Goal: Task Accomplishment & Management: Manage account settings

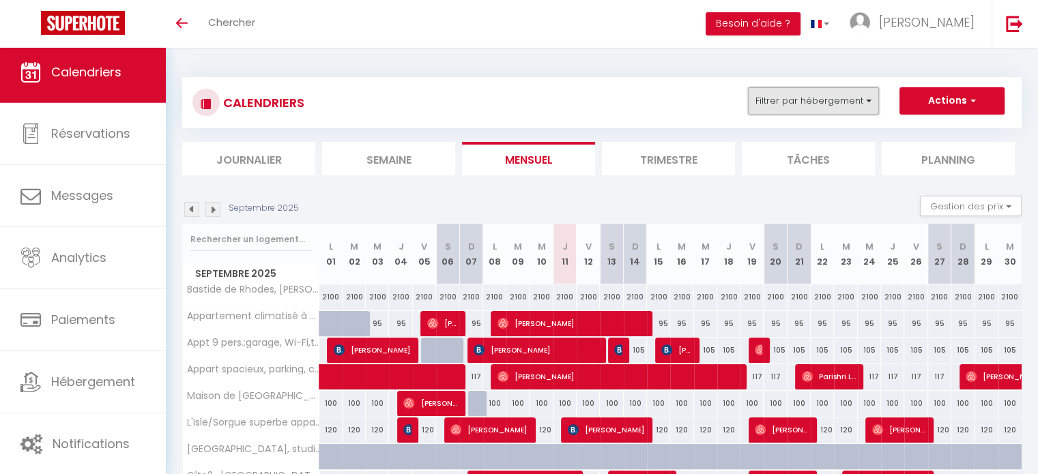
click at [827, 91] on button "Filtrer par hébergement" at bounding box center [813, 100] width 131 height 27
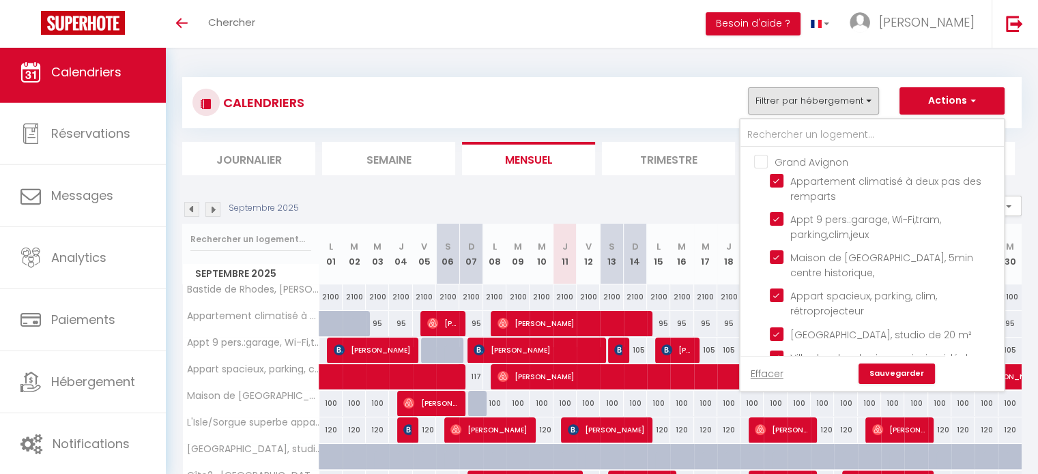
click at [764, 154] on input "Grand Avignon" at bounding box center [885, 161] width 263 height 14
checkbox input "true"
click at [764, 154] on input "Grand Avignon" at bounding box center [885, 161] width 263 height 14
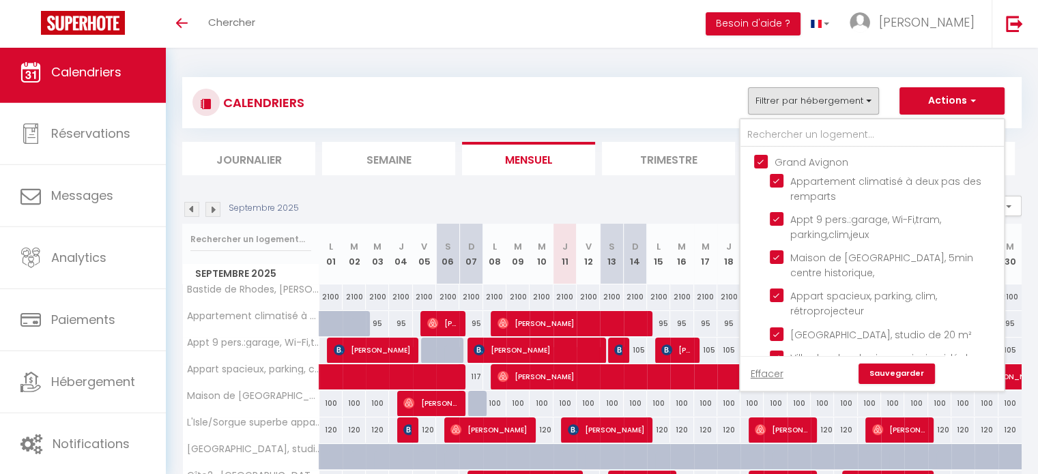
checkbox input "false"
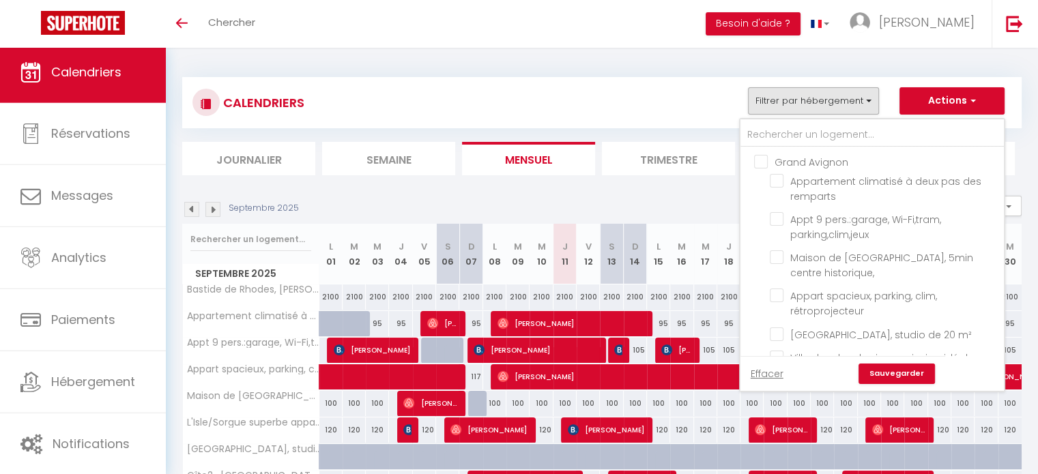
checkbox input "false"
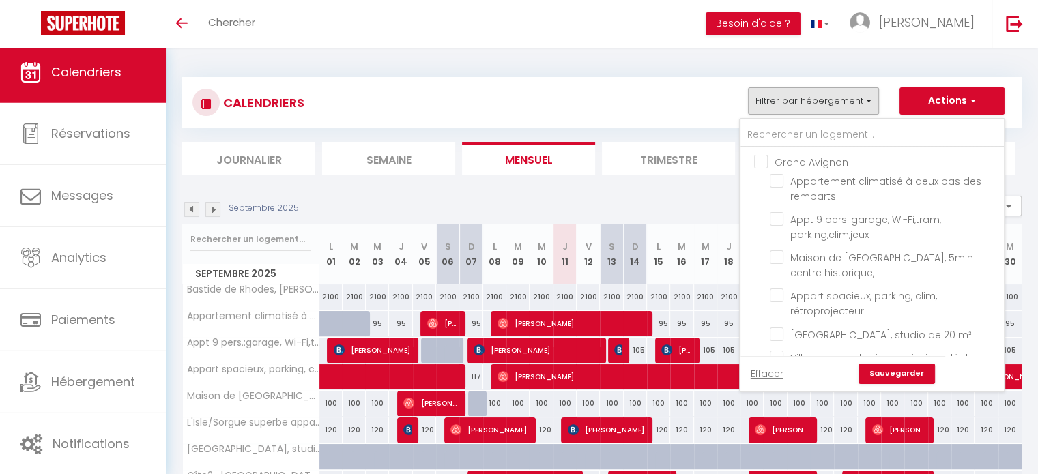
checkbox input "false"
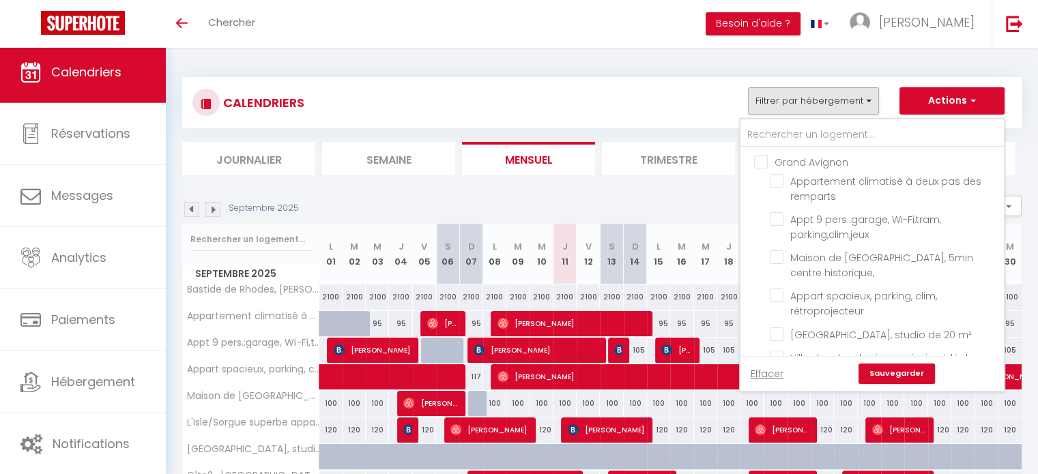
checkbox input "false"
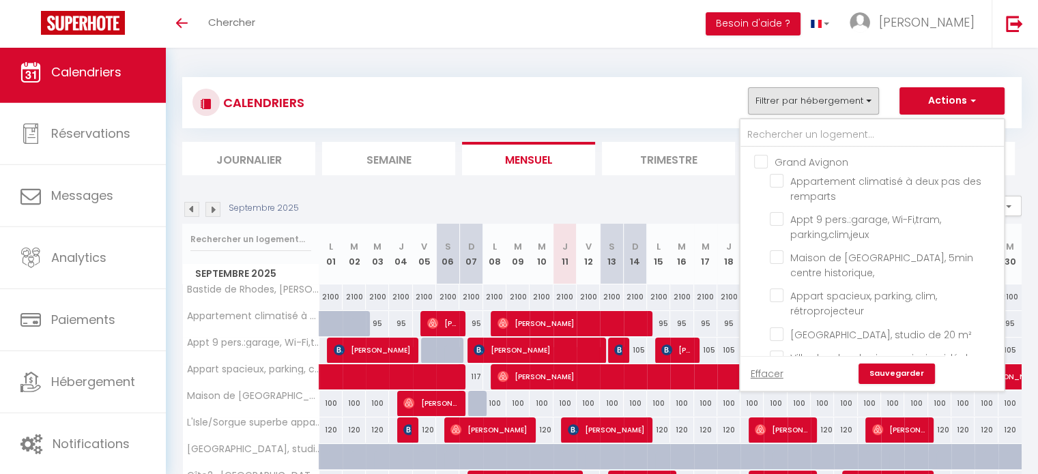
checkbox input "false"
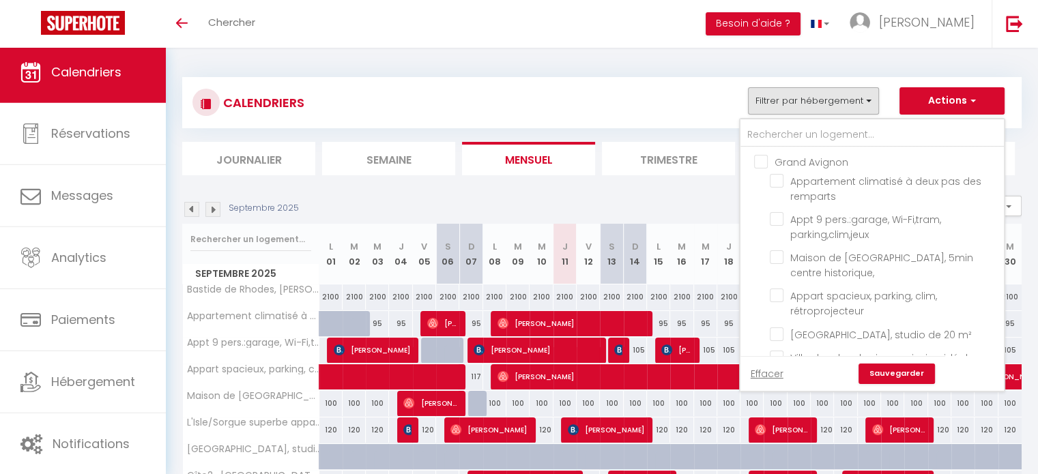
checkbox input "false"
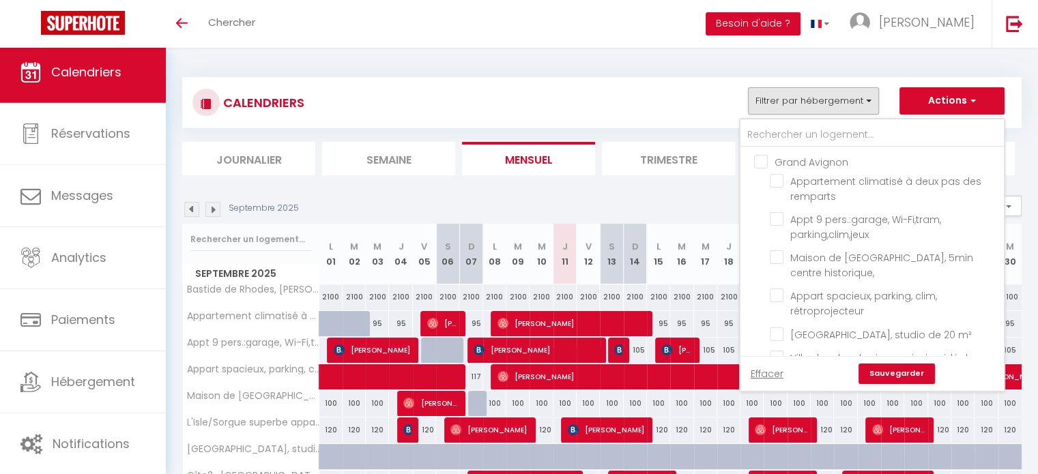
checkbox input "false"
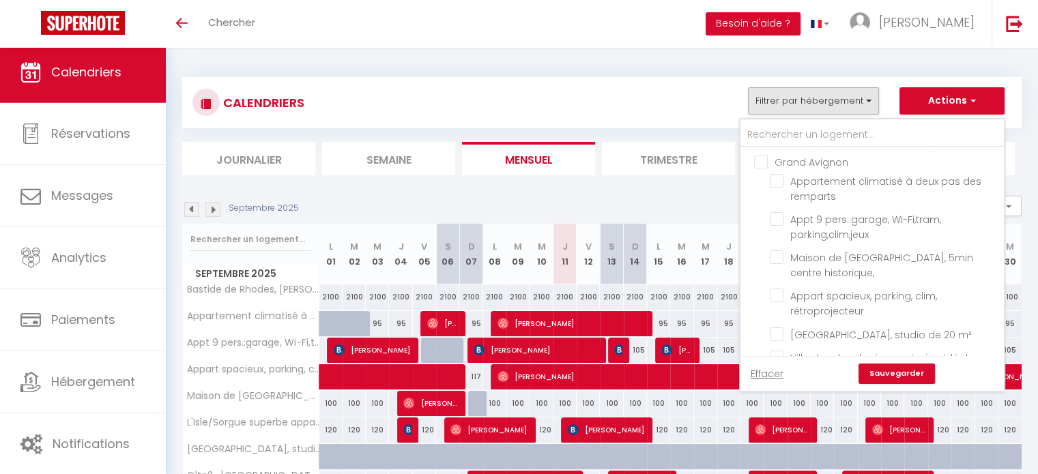
checkbox input "false"
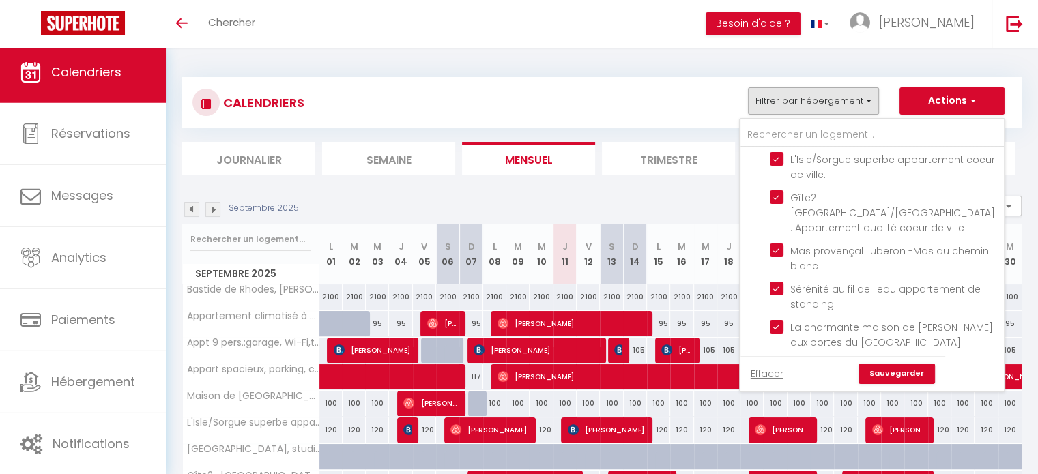
scroll to position [1023, 0]
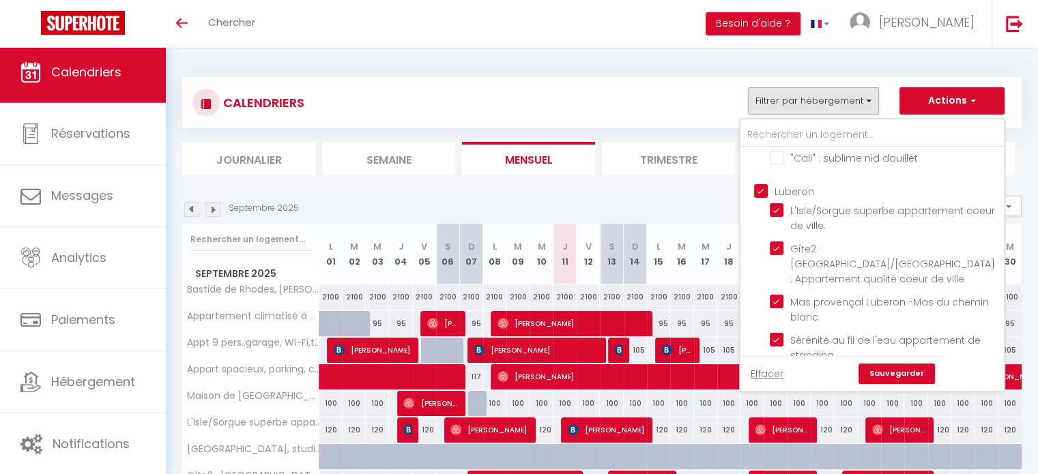
click at [764, 197] on input "Luberon" at bounding box center [885, 191] width 263 height 14
checkbox input "false"
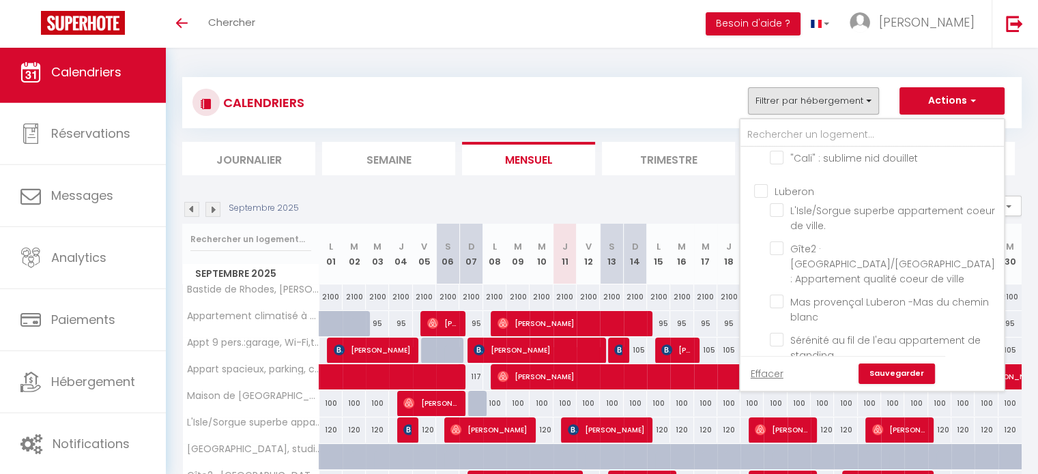
checkbox input "false"
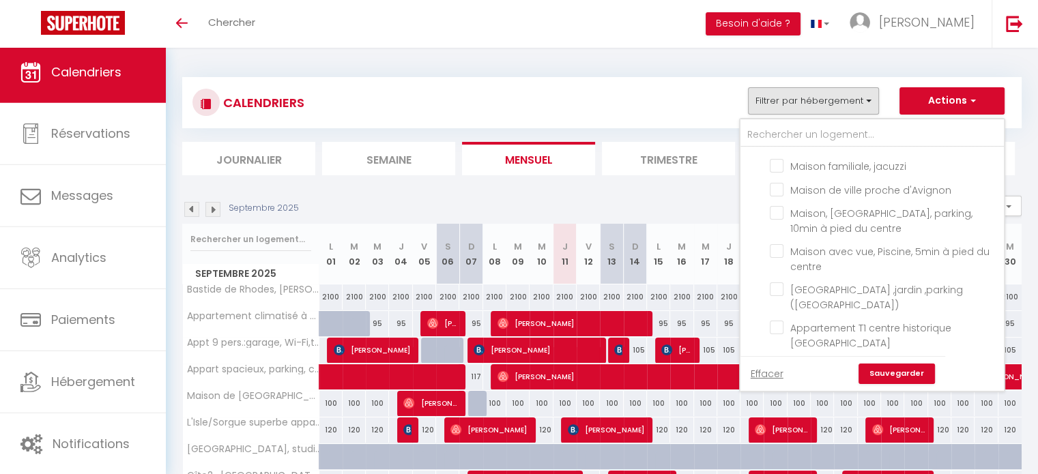
scroll to position [614, 0]
drag, startPoint x: 778, startPoint y: 221, endPoint x: 808, endPoint y: 235, distance: 33.0
click at [778, 220] on input "Maison, [GEOGRAPHIC_DATA], parking, 10min à pied du centre" at bounding box center [884, 213] width 229 height 14
checkbox input "true"
click at [902, 390] on div "Effacer Sauvegarder" at bounding box center [842, 373] width 205 height 35
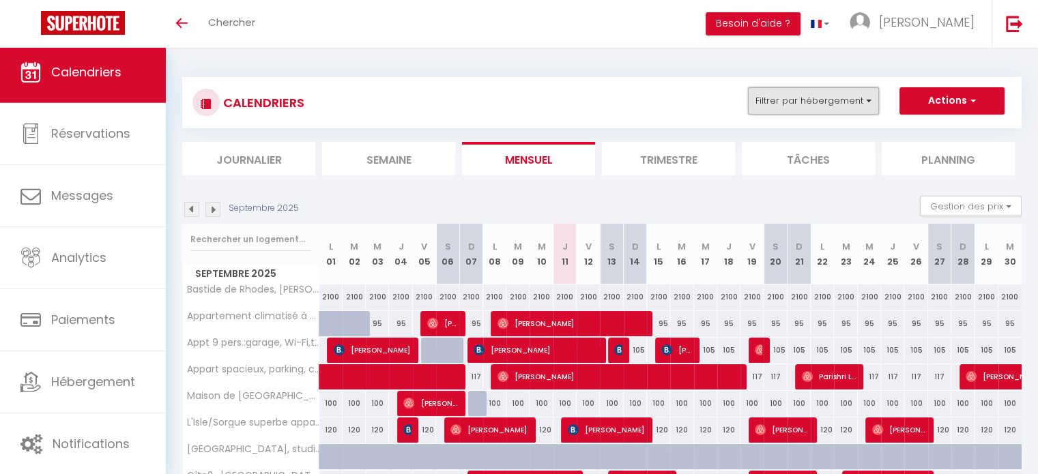
click at [845, 103] on button "Filtrer par hébergement" at bounding box center [813, 100] width 131 height 27
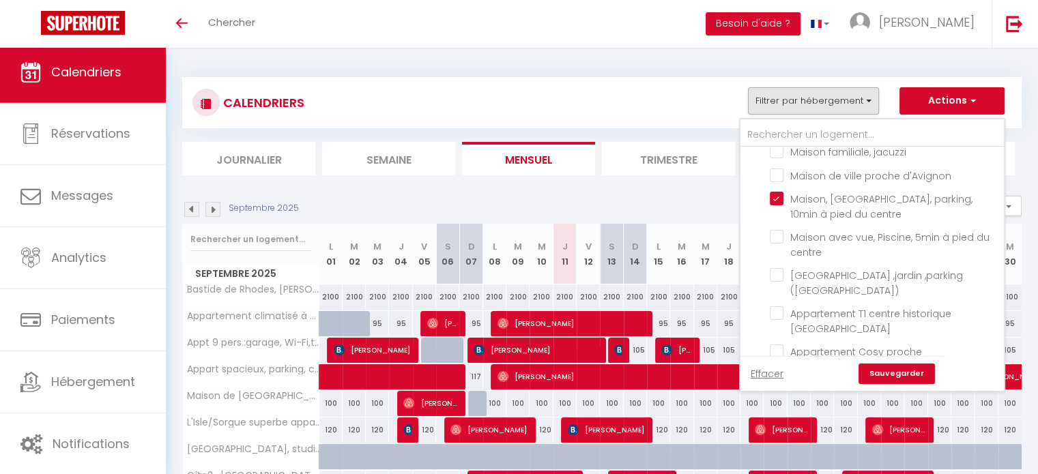
click at [903, 368] on link "Sauvegarder" at bounding box center [896, 374] width 76 height 20
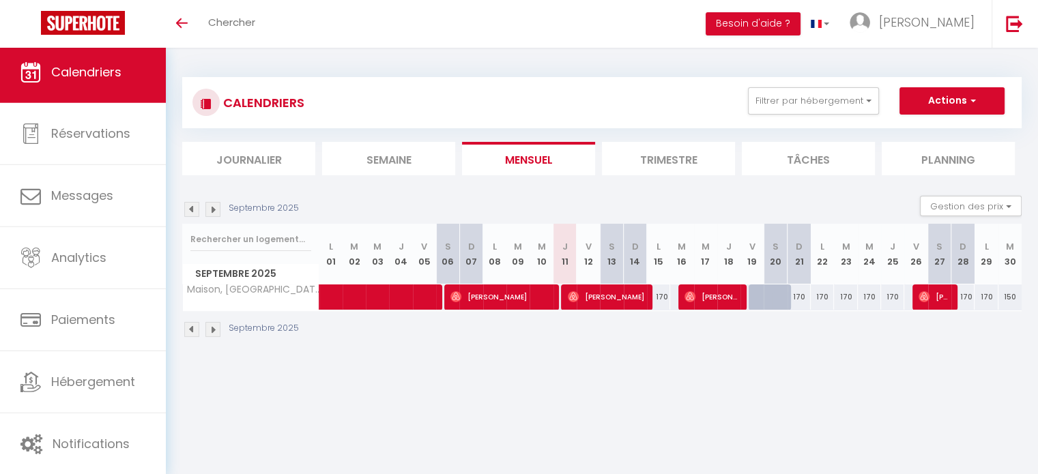
click at [207, 329] on img at bounding box center [212, 329] width 15 height 15
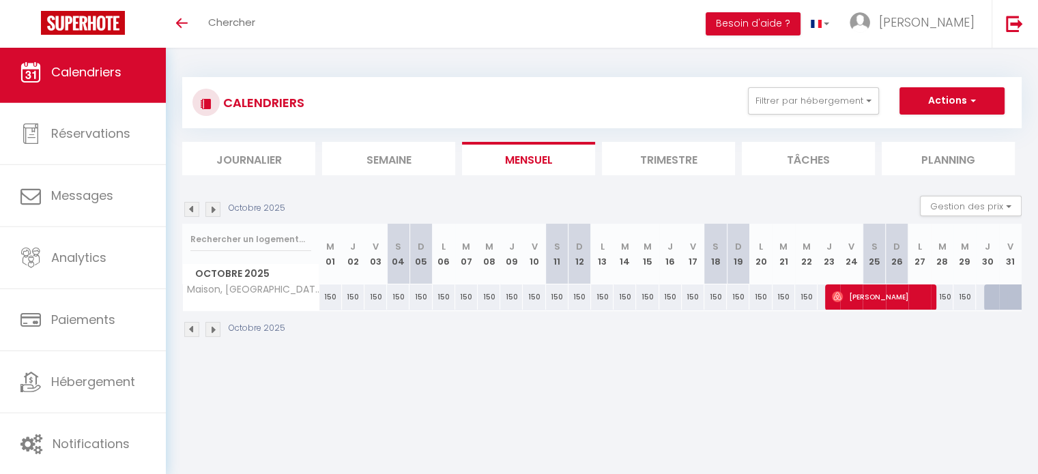
click at [210, 328] on img at bounding box center [212, 329] width 15 height 15
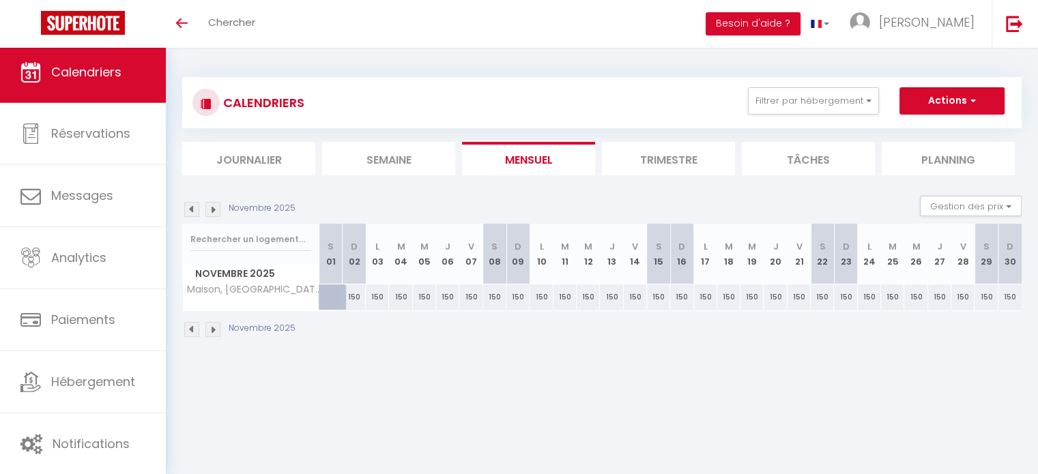
click at [194, 325] on img at bounding box center [191, 329] width 15 height 15
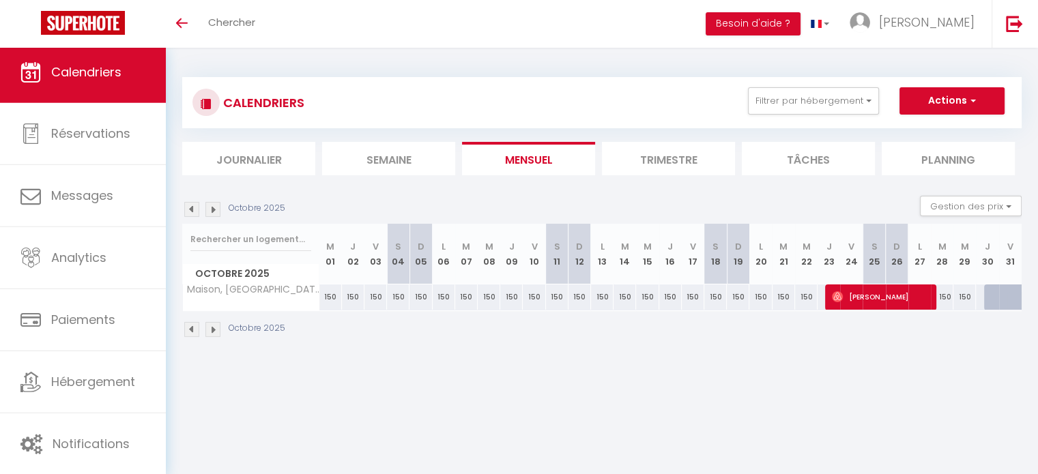
click at [193, 327] on img at bounding box center [191, 329] width 15 height 15
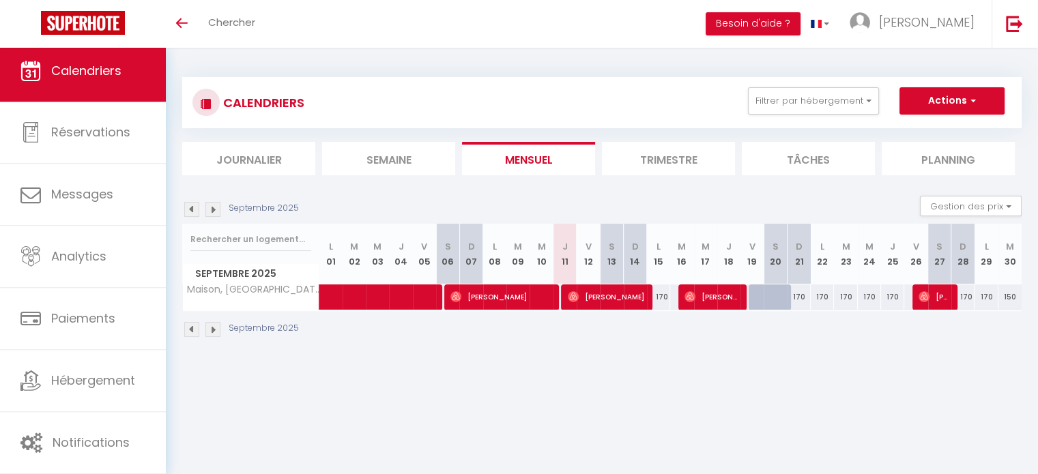
click at [216, 327] on img at bounding box center [212, 329] width 15 height 15
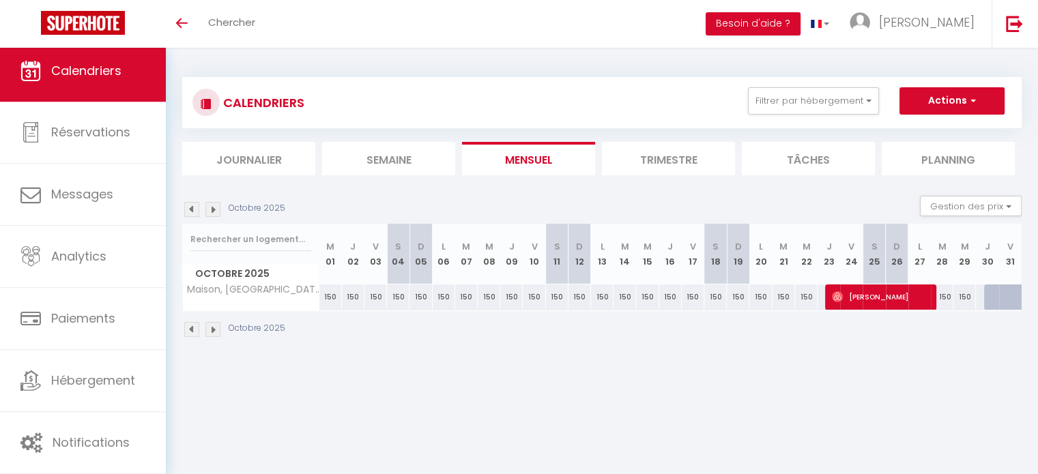
click at [216, 327] on img at bounding box center [212, 329] width 15 height 15
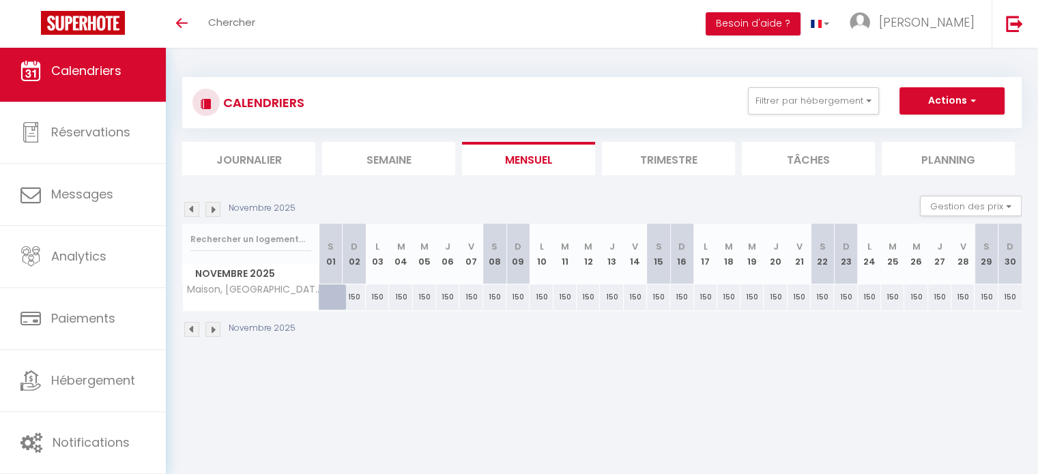
click at [216, 327] on img at bounding box center [212, 329] width 15 height 15
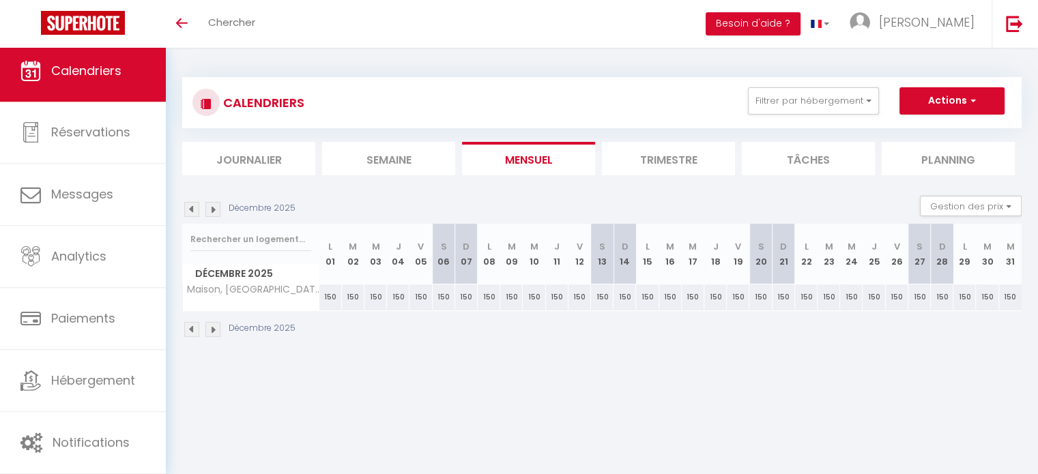
click at [216, 327] on img at bounding box center [212, 329] width 15 height 15
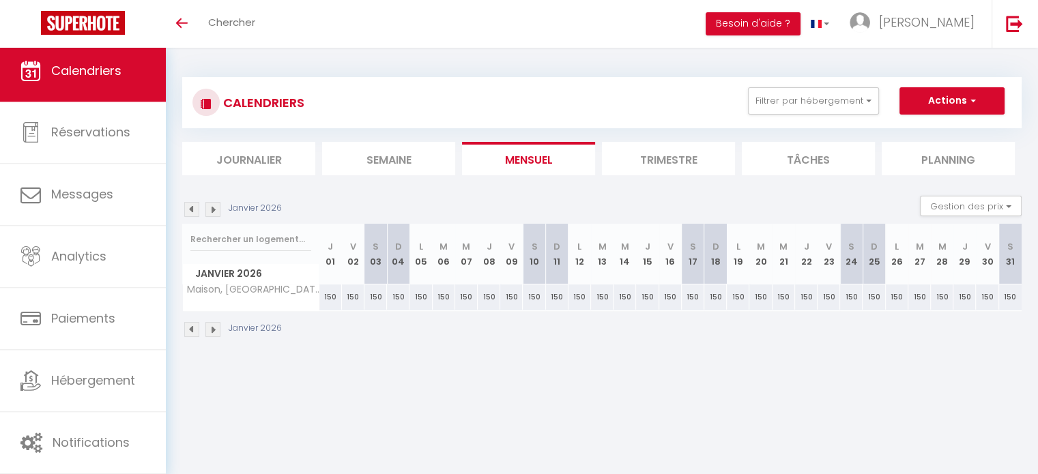
click at [216, 327] on img at bounding box center [212, 329] width 15 height 15
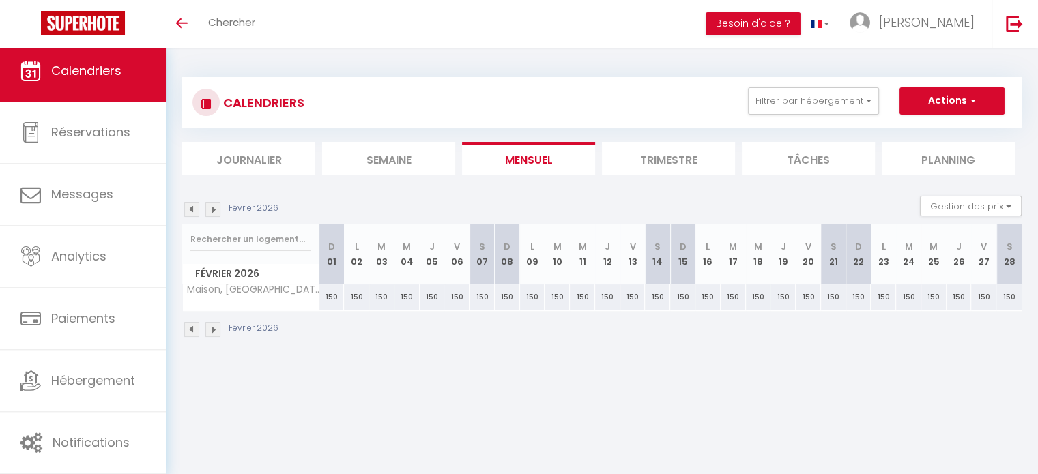
click at [205, 326] on img at bounding box center [212, 329] width 15 height 15
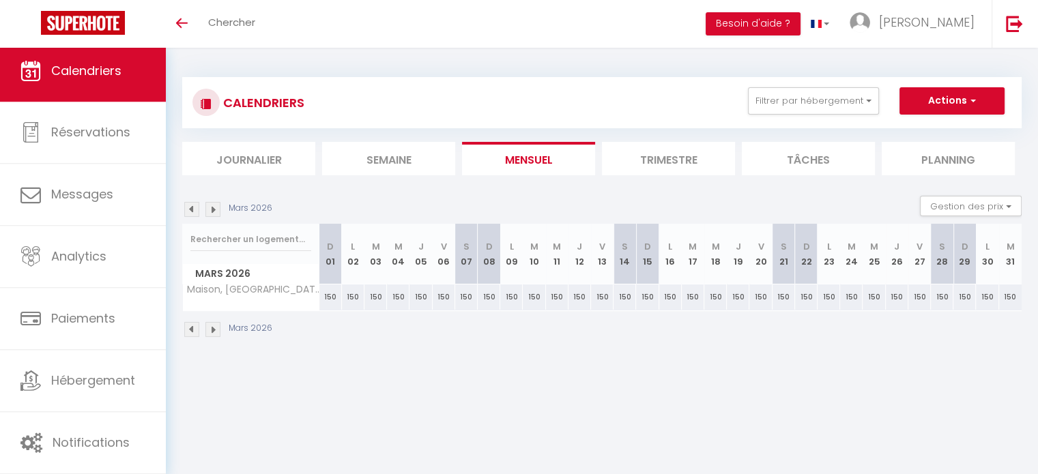
click at [192, 326] on img at bounding box center [191, 329] width 15 height 15
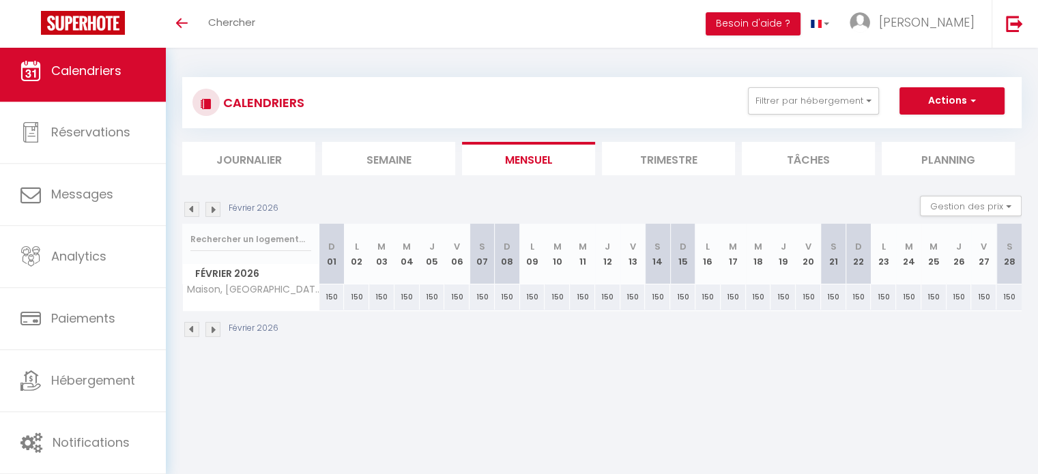
click at [191, 326] on img at bounding box center [191, 329] width 15 height 15
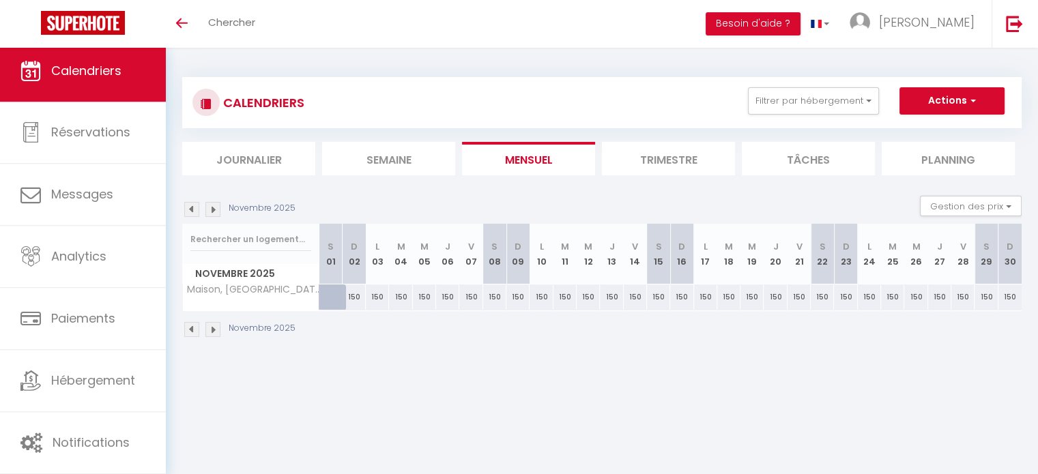
click at [191, 325] on img at bounding box center [191, 329] width 15 height 15
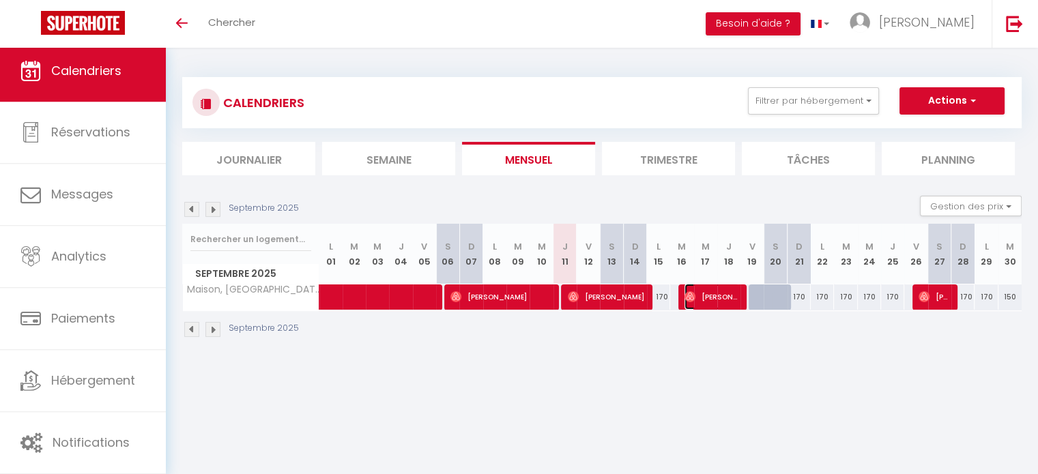
click at [723, 292] on span "[PERSON_NAME]" at bounding box center [711, 297] width 54 height 26
select select "OK"
select select "0"
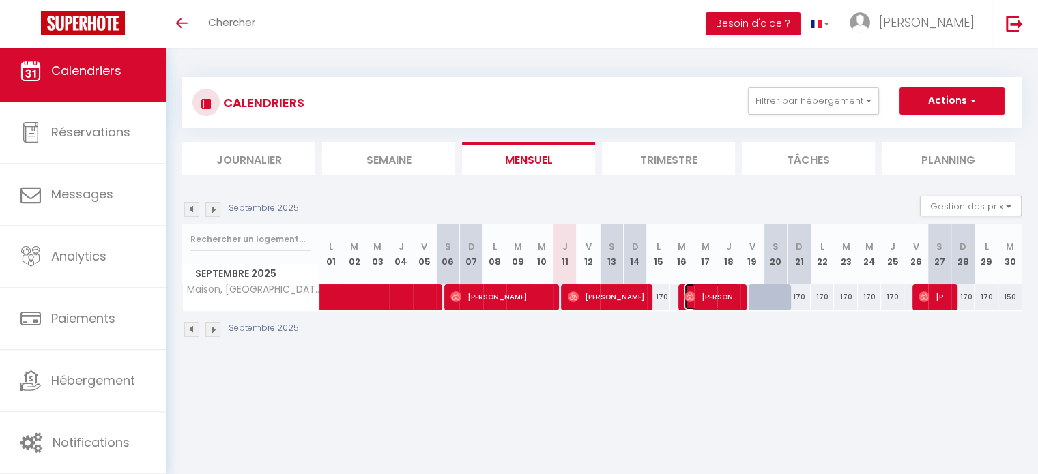
select select "1"
select select
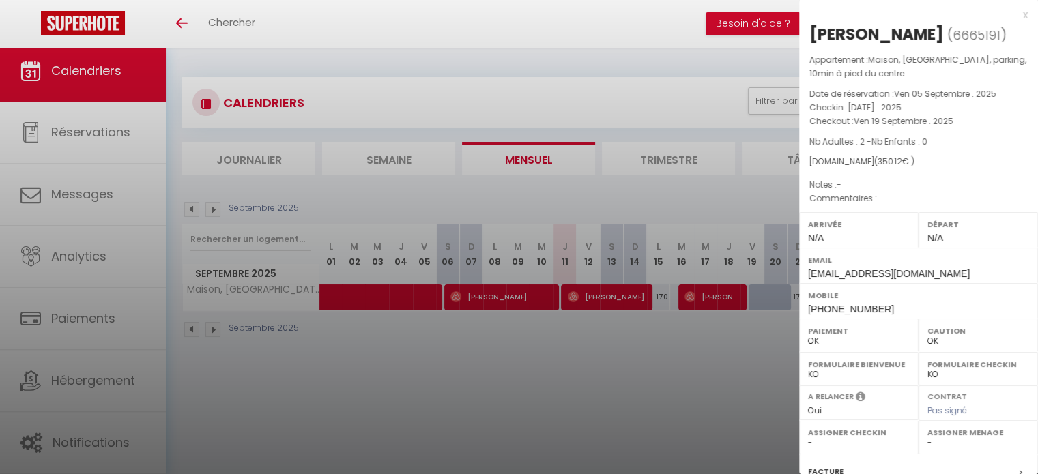
click at [1010, 19] on div "x" at bounding box center [913, 15] width 229 height 16
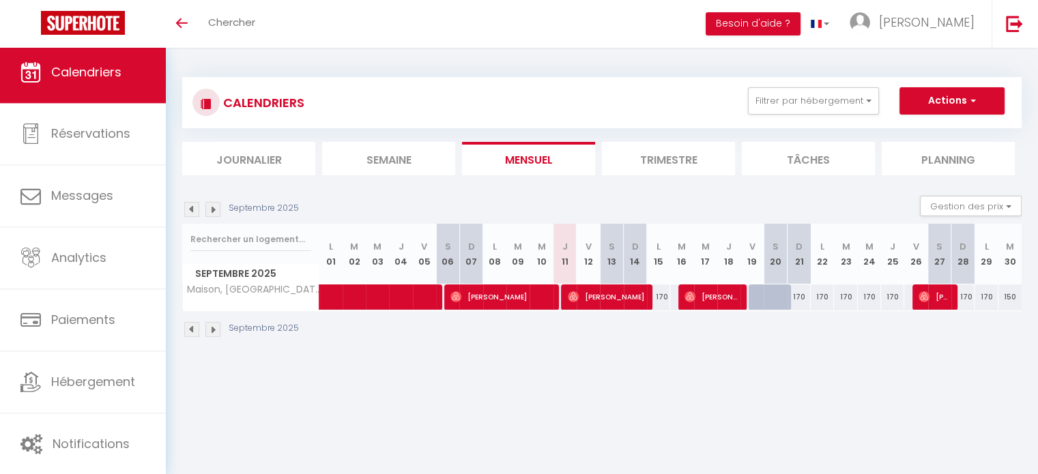
click at [214, 202] on img at bounding box center [212, 209] width 15 height 15
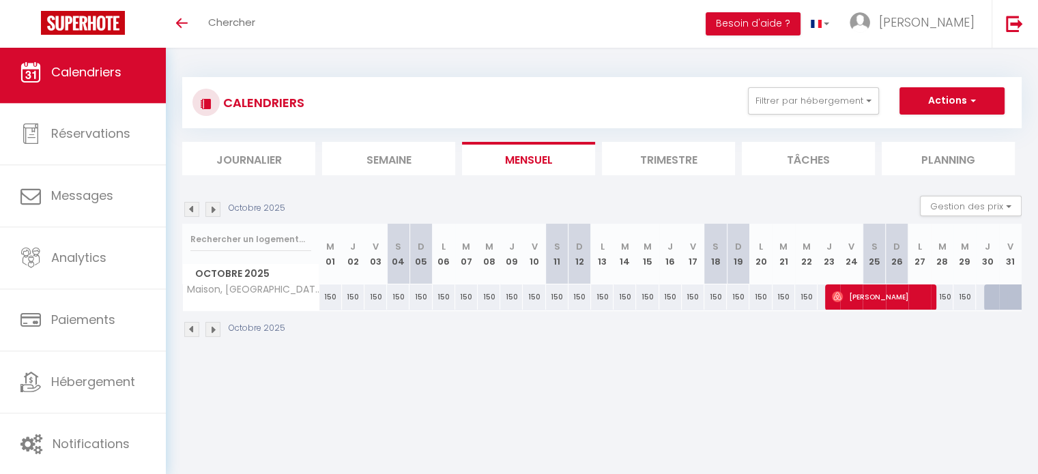
click at [188, 209] on img at bounding box center [191, 209] width 15 height 15
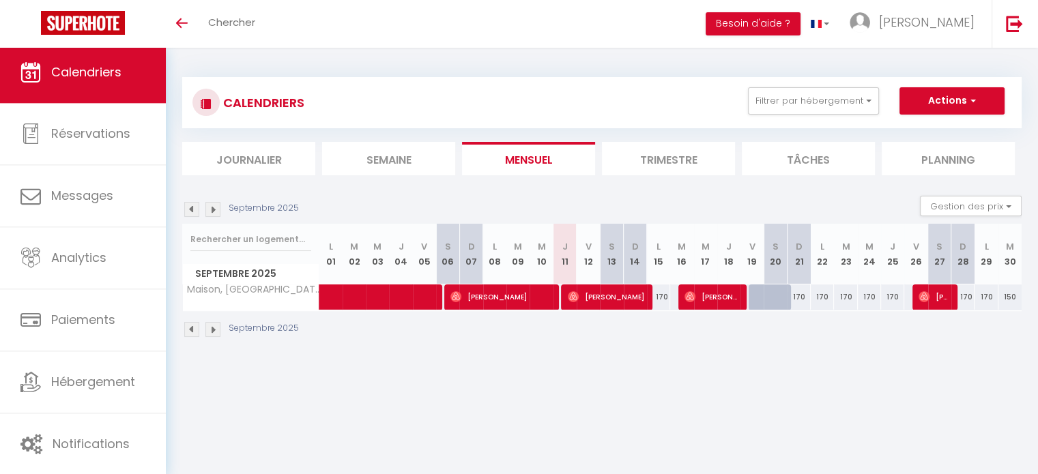
click at [218, 209] on img at bounding box center [212, 209] width 15 height 15
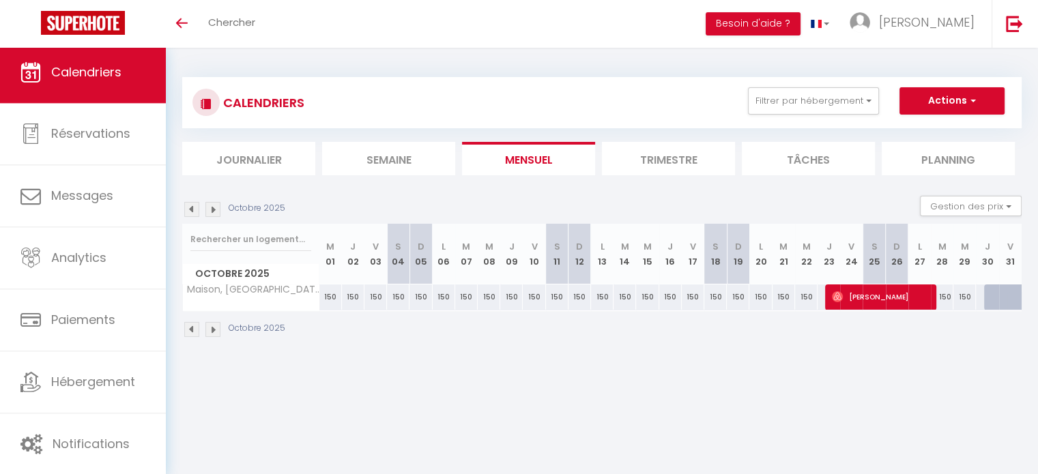
click at [218, 209] on img at bounding box center [212, 209] width 15 height 15
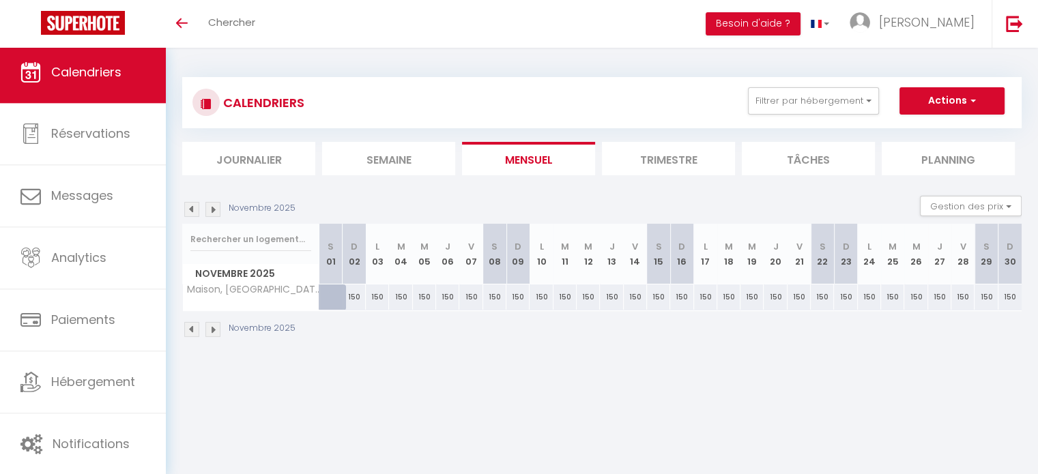
click at [194, 212] on img at bounding box center [191, 209] width 15 height 15
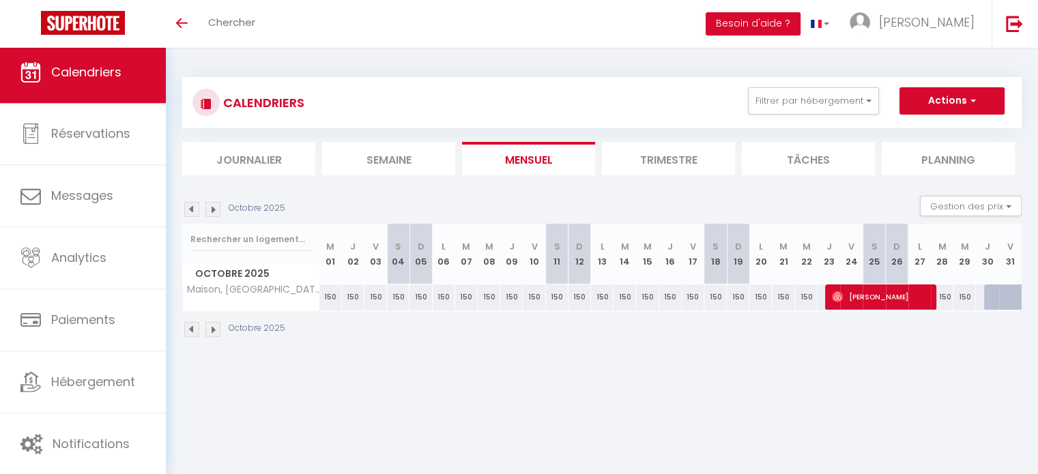
click at [191, 215] on img at bounding box center [191, 209] width 15 height 15
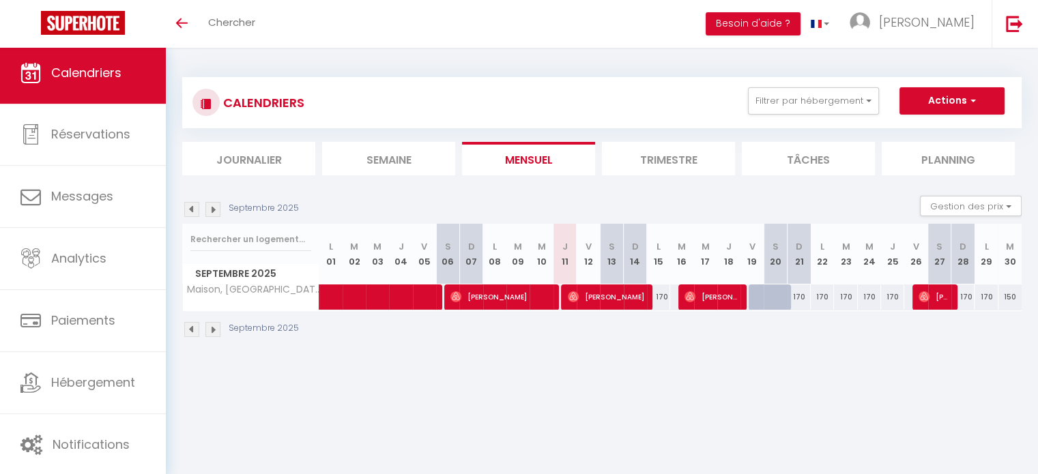
click at [212, 205] on img at bounding box center [212, 209] width 15 height 15
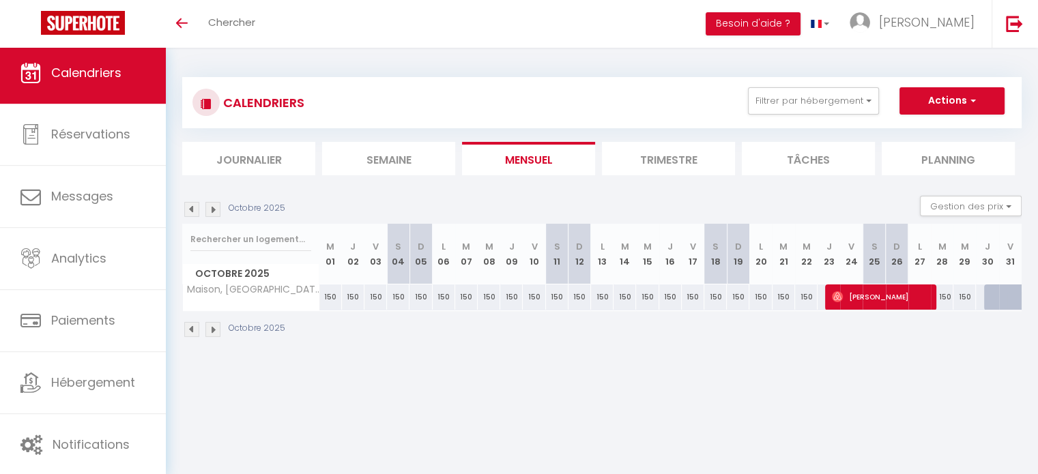
click at [212, 208] on img at bounding box center [212, 209] width 15 height 15
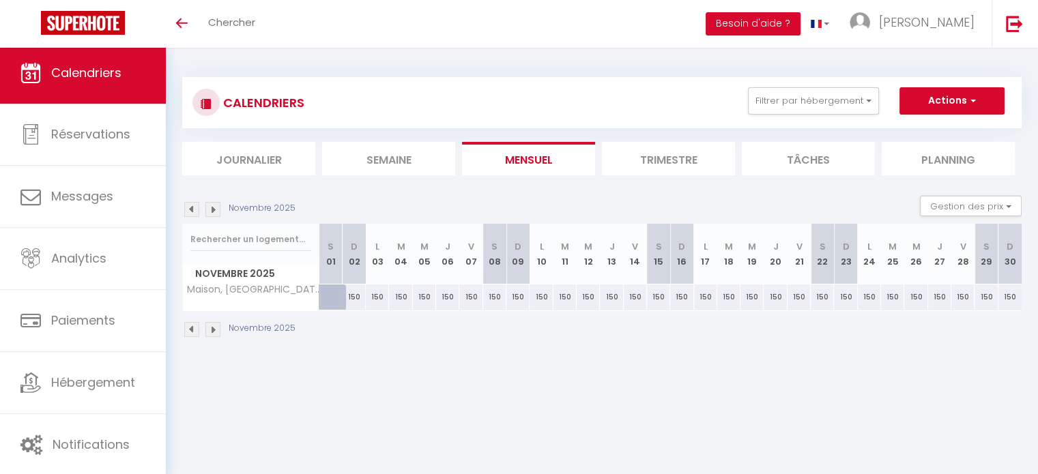
click at [194, 208] on img at bounding box center [191, 209] width 15 height 15
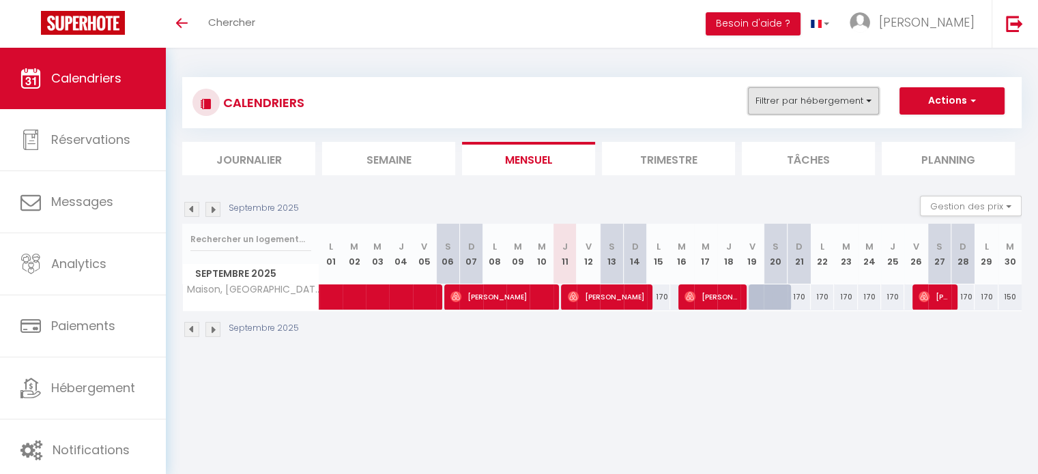
click at [827, 102] on button "Filtrer par hébergement" at bounding box center [813, 100] width 131 height 27
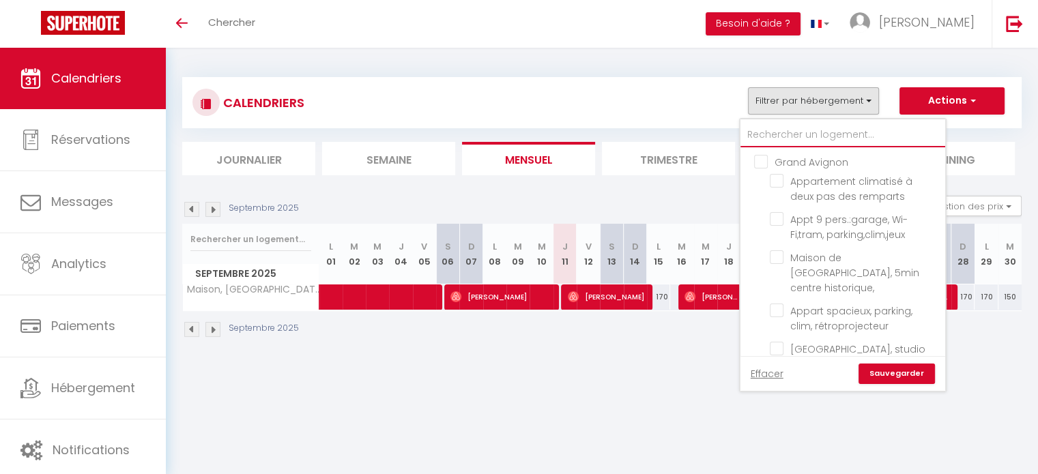
click at [785, 130] on input "text" at bounding box center [842, 135] width 205 height 25
type input "b"
checkbox input "false"
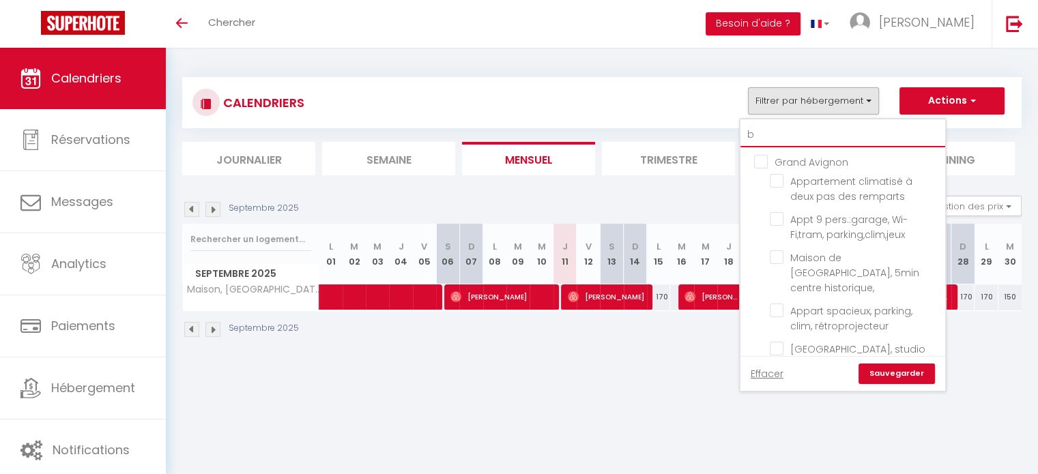
checkbox input "false"
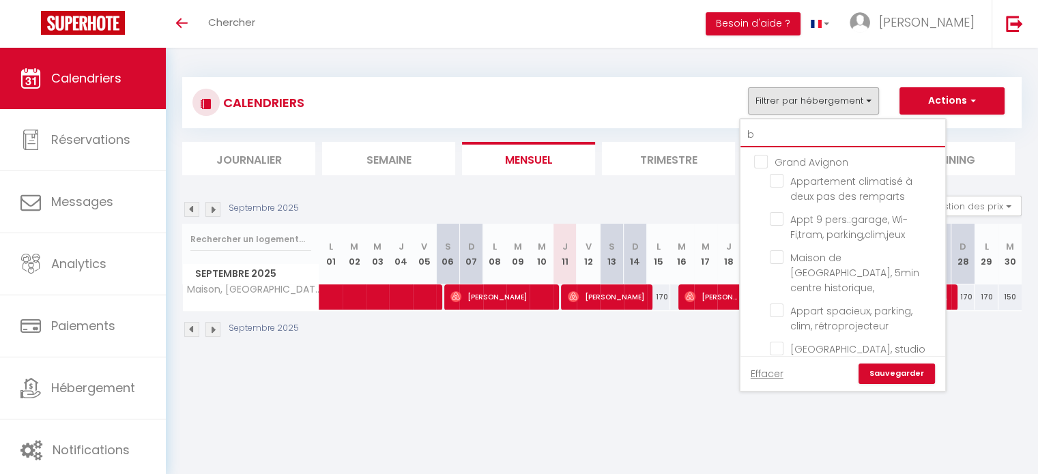
checkbox input "false"
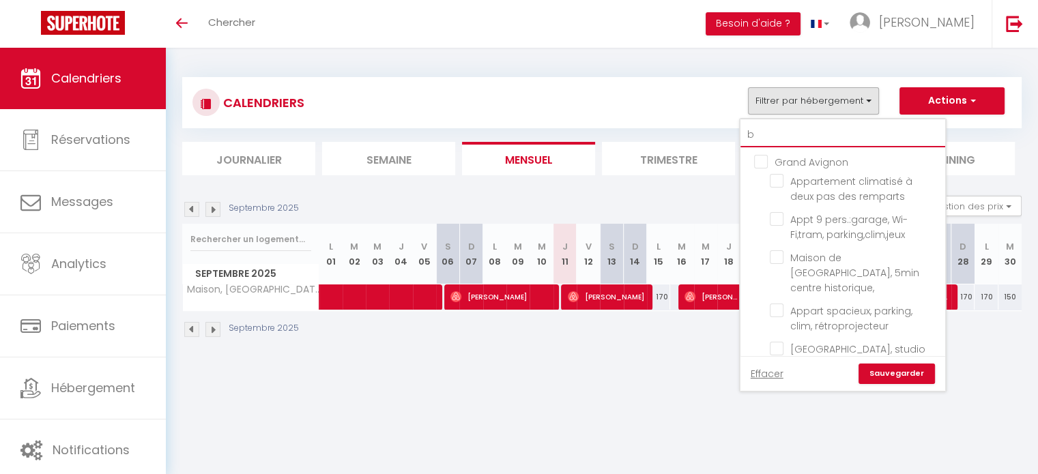
checkbox input "false"
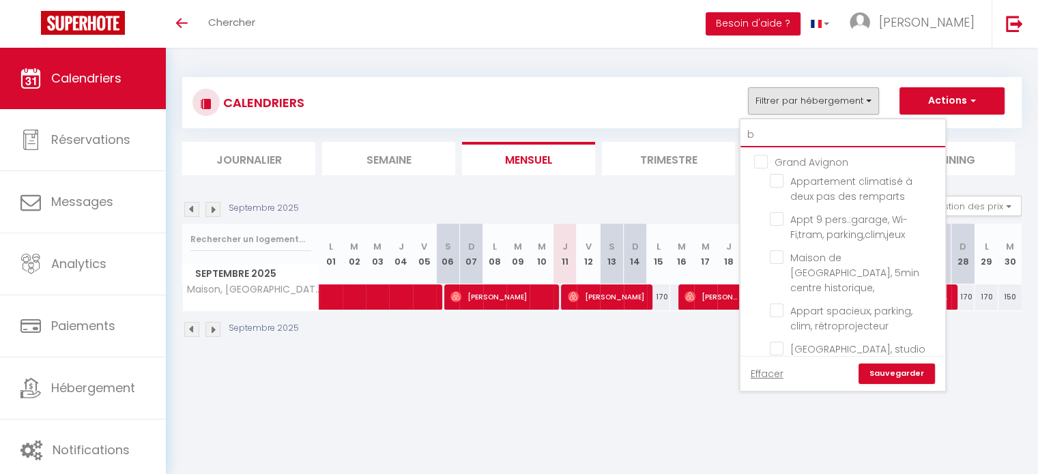
type input "be"
checkbox input "false"
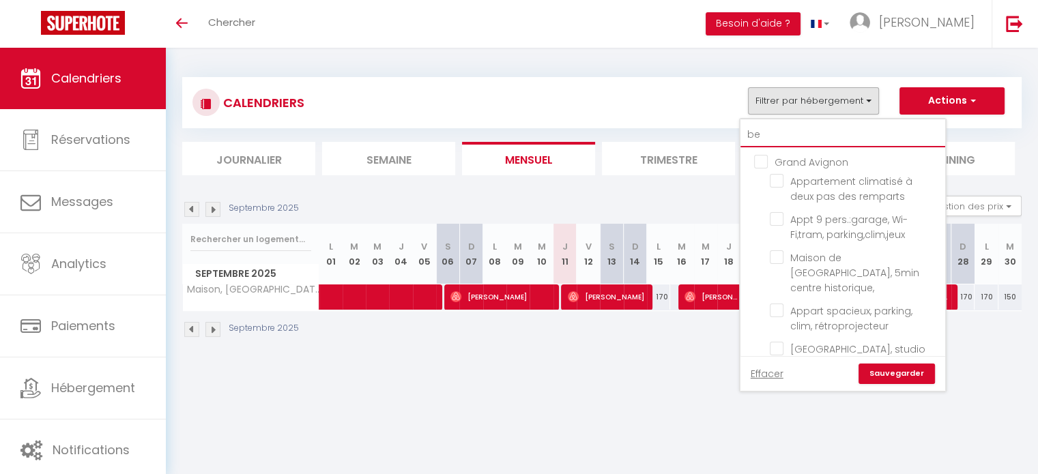
checkbox input "false"
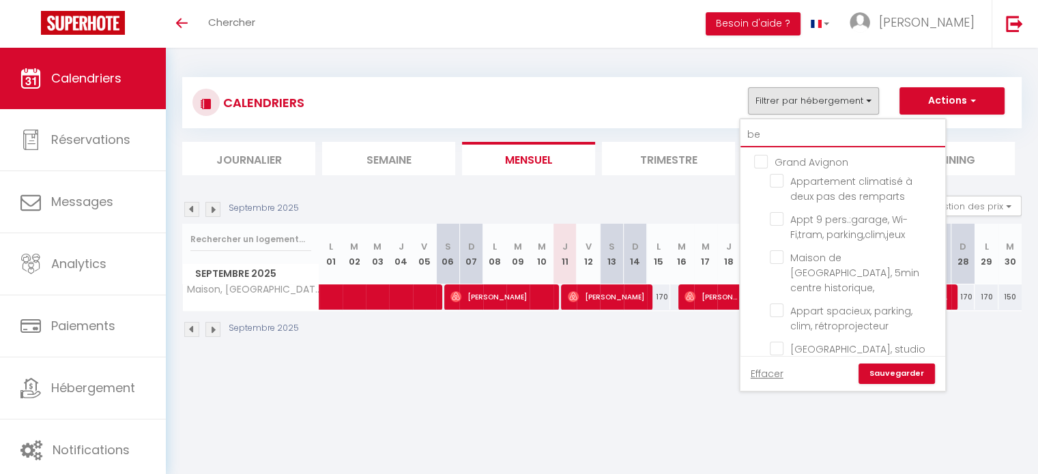
checkbox input "false"
type input "bel"
checkbox input "false"
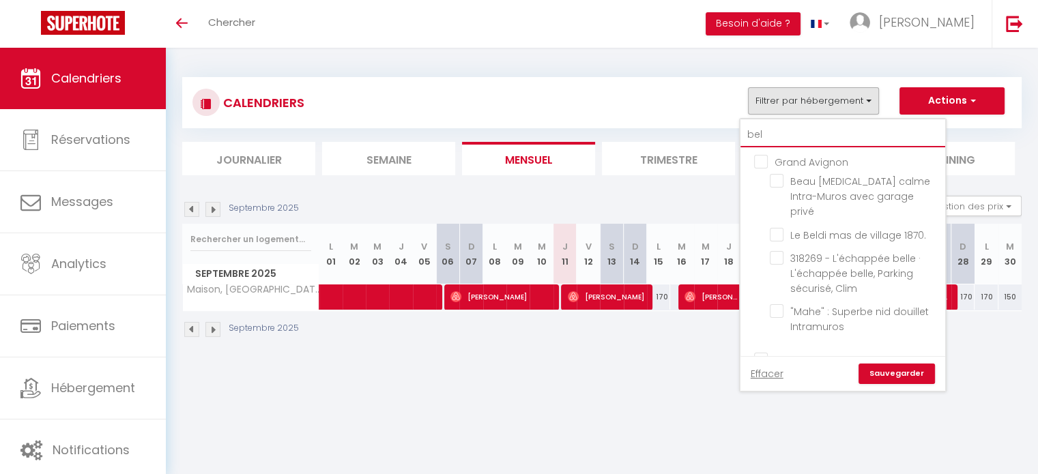
checkbox input "false"
type input "[PERSON_NAME]"
checkbox input "false"
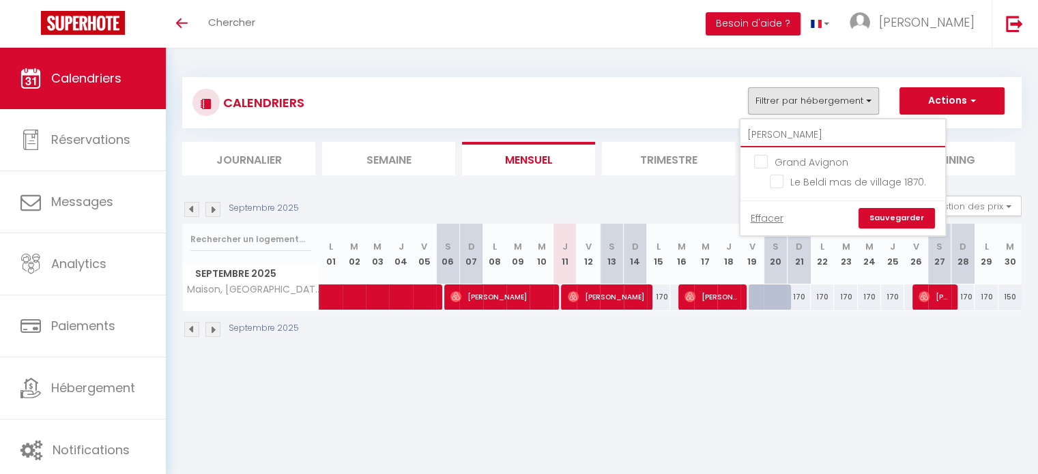
type input "beldi"
checkbox input "false"
type input "beldi"
click at [779, 188] on li "Le Beldi mas de village 1870." at bounding box center [859, 182] width 171 height 24
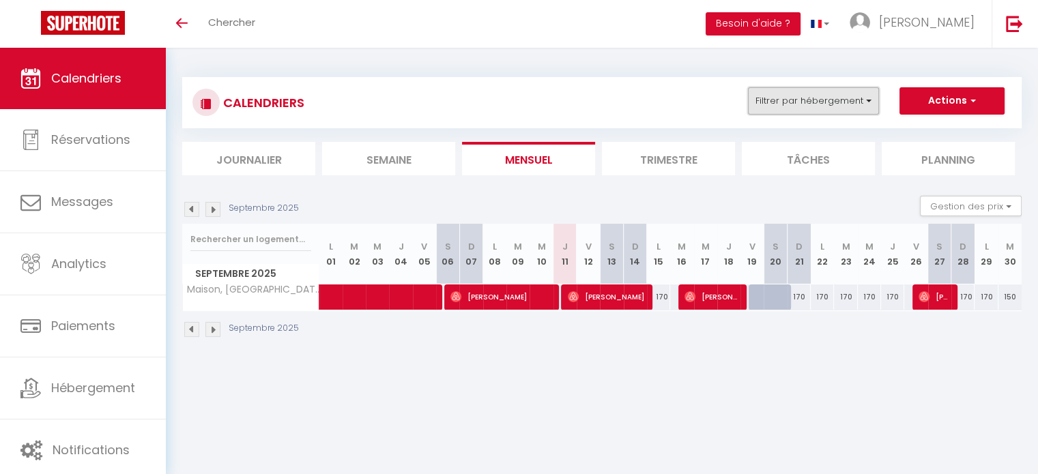
click at [847, 99] on button "Filtrer par hébergement" at bounding box center [813, 100] width 131 height 27
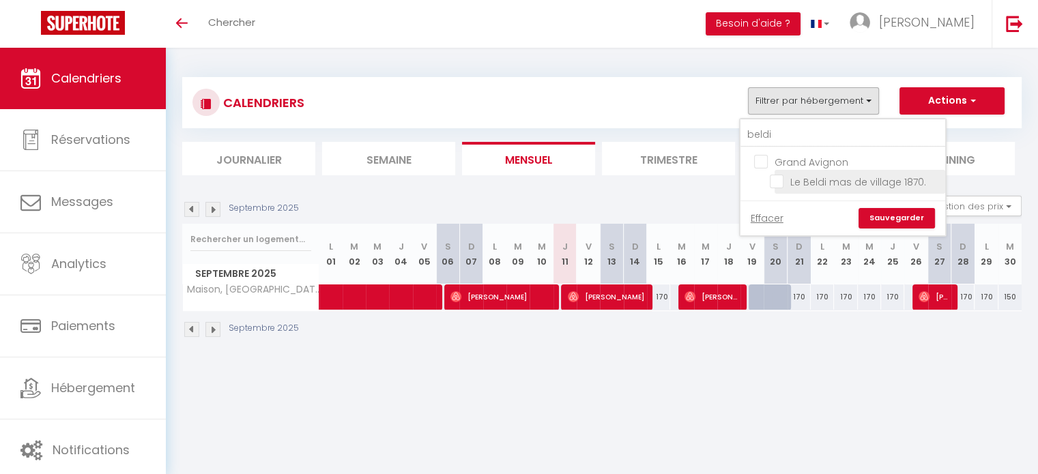
click at [781, 182] on input "Le Beldi mas de village 1870." at bounding box center [855, 181] width 171 height 14
checkbox input "true"
click at [895, 220] on link "Sauvegarder" at bounding box center [896, 218] width 76 height 20
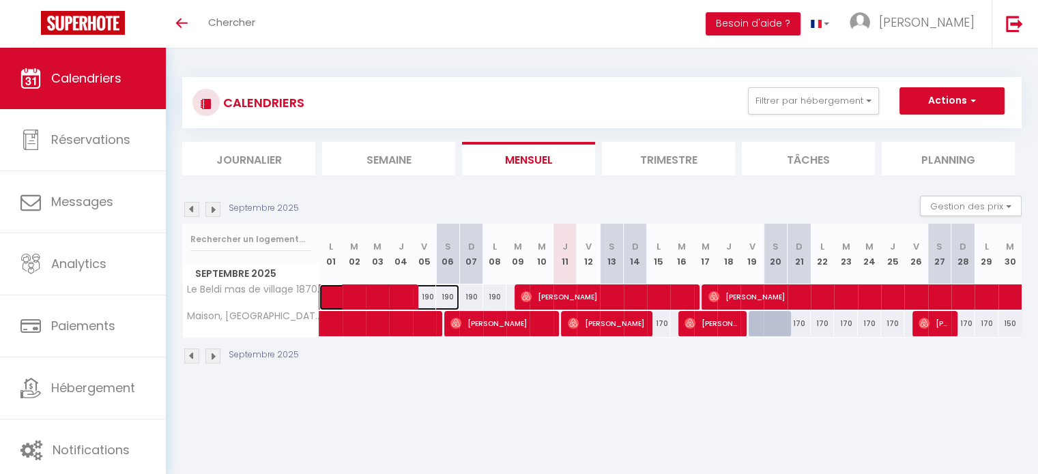
click at [377, 296] on span at bounding box center [397, 298] width 126 height 26
select select "OK"
select select "0"
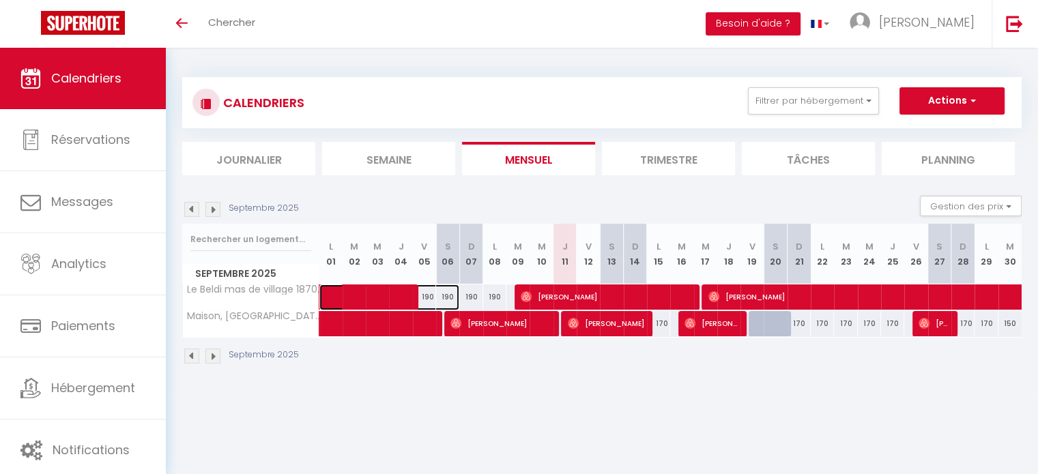
select select "1"
select select
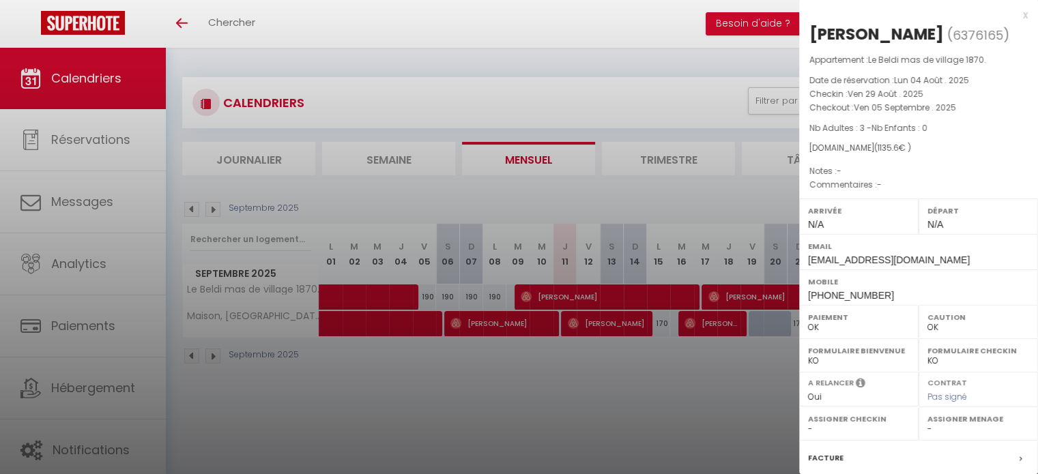
click at [566, 290] on div at bounding box center [519, 237] width 1038 height 474
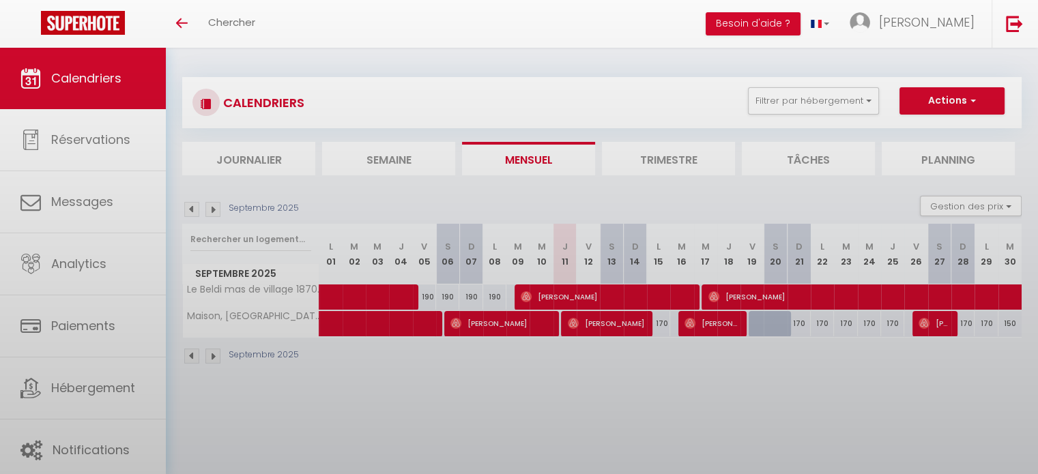
click at [590, 290] on div at bounding box center [519, 237] width 1038 height 474
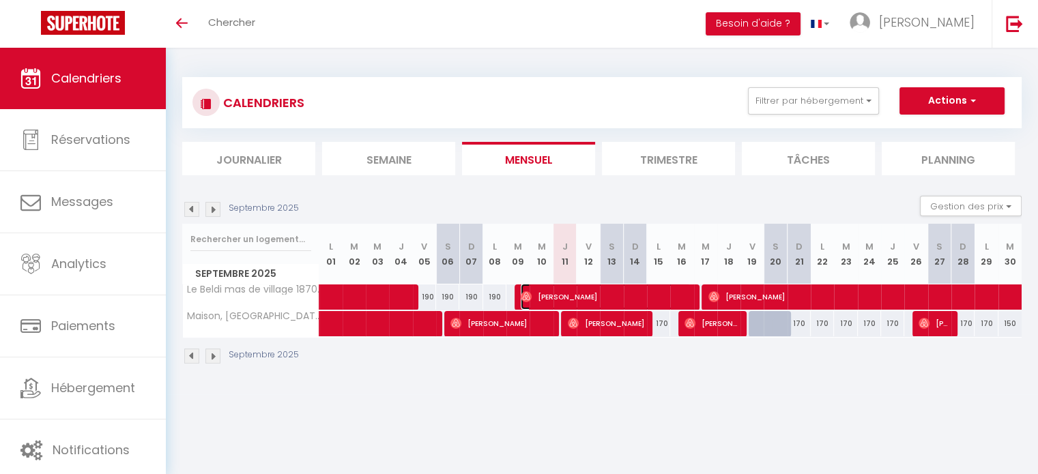
click at [640, 291] on span "[PERSON_NAME]" at bounding box center [606, 297] width 170 height 26
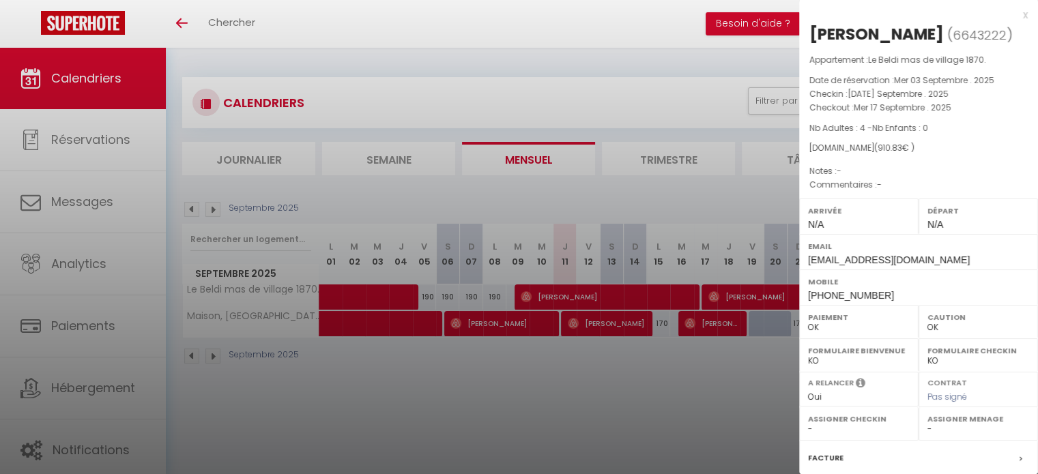
click at [724, 390] on div at bounding box center [519, 237] width 1038 height 474
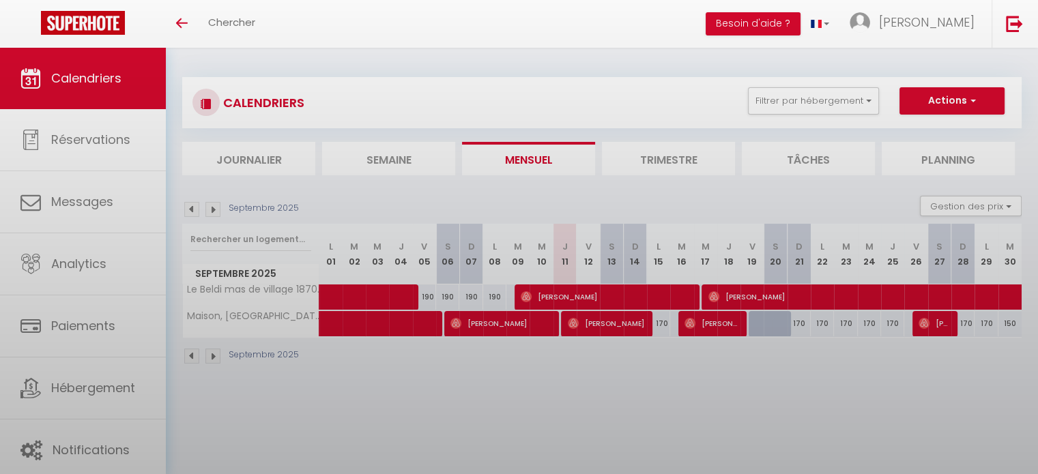
click at [781, 300] on div at bounding box center [519, 237] width 1038 height 474
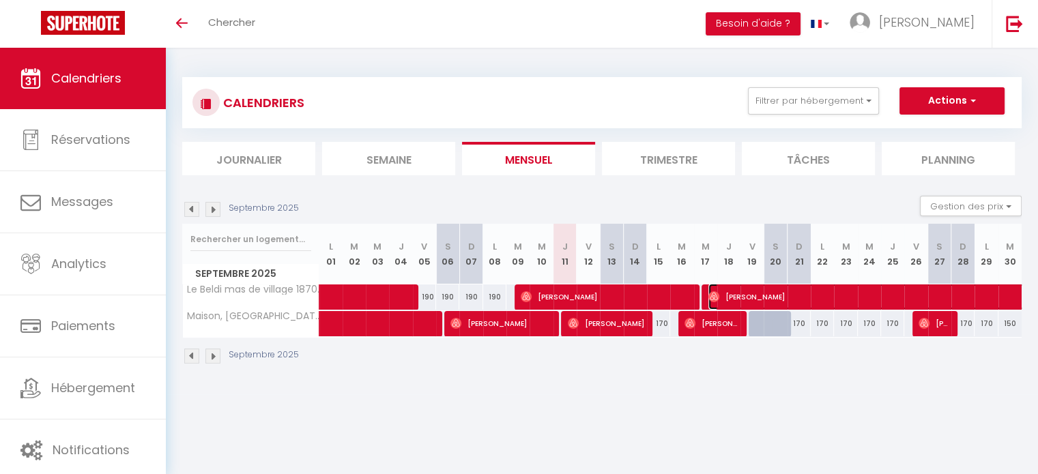
click at [772, 301] on span "[PERSON_NAME]" at bounding box center [927, 297] width 439 height 26
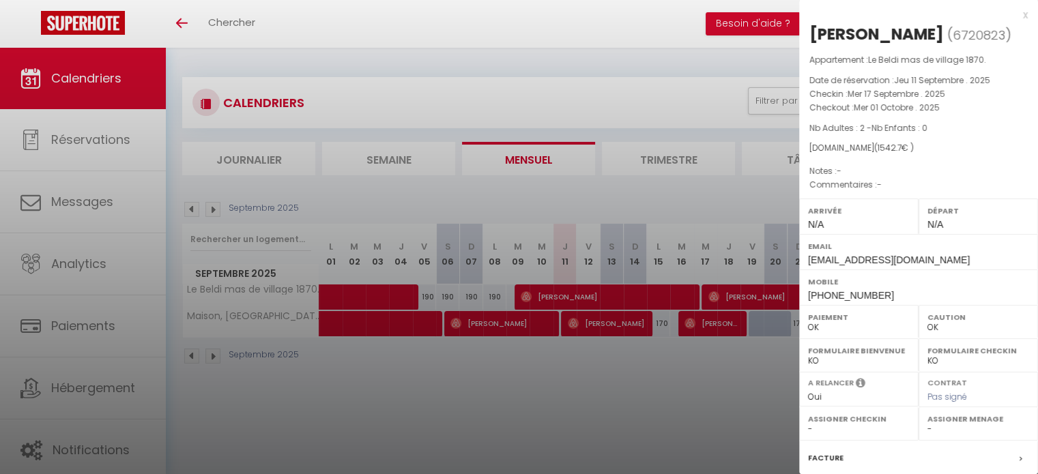
click at [709, 433] on div at bounding box center [519, 237] width 1038 height 474
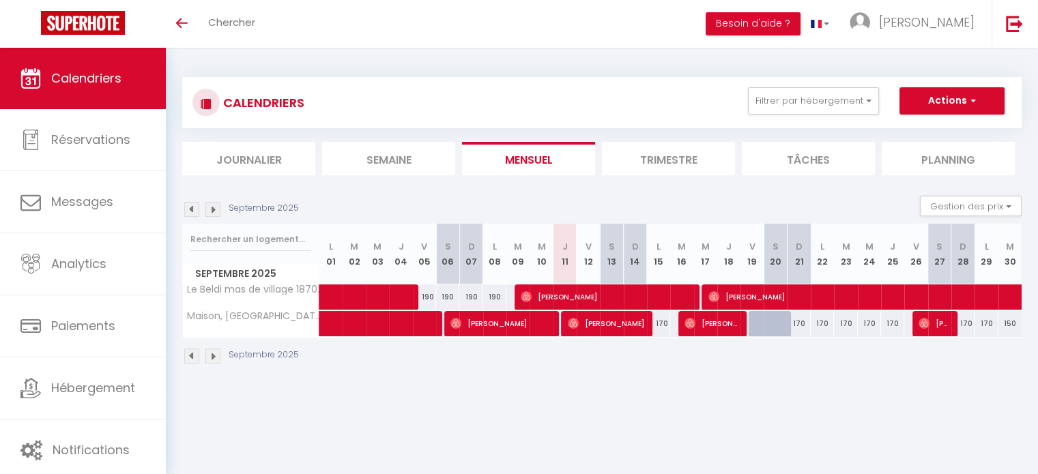
click at [703, 414] on body "🟢 Des questions ou besoin d'assistance pour la migration AirBnB? Connectez-vous…" at bounding box center [519, 285] width 1038 height 474
click at [197, 207] on img at bounding box center [191, 209] width 15 height 15
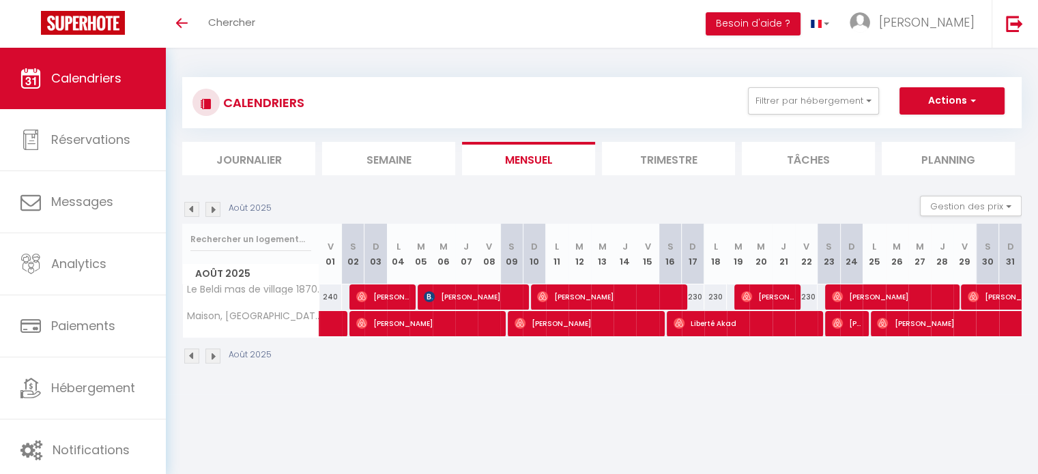
click at [192, 214] on img at bounding box center [191, 209] width 15 height 15
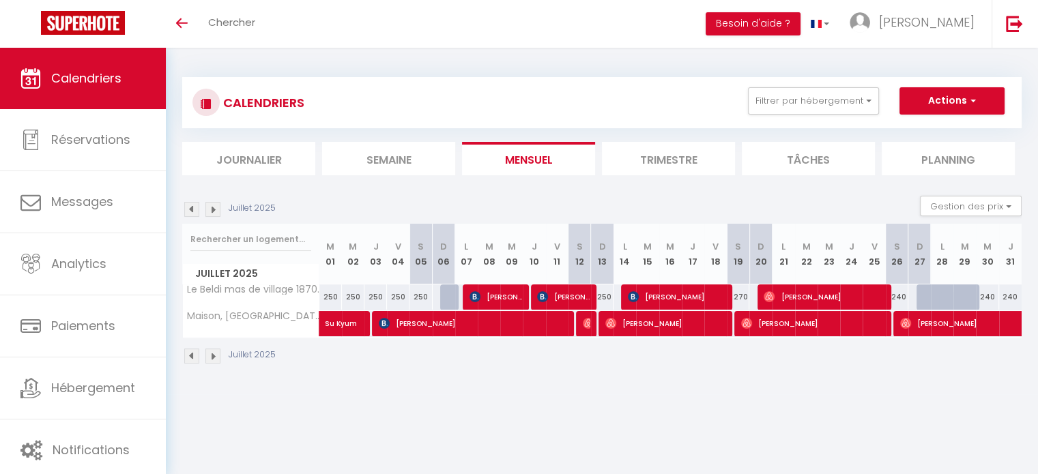
click at [208, 212] on img at bounding box center [212, 209] width 15 height 15
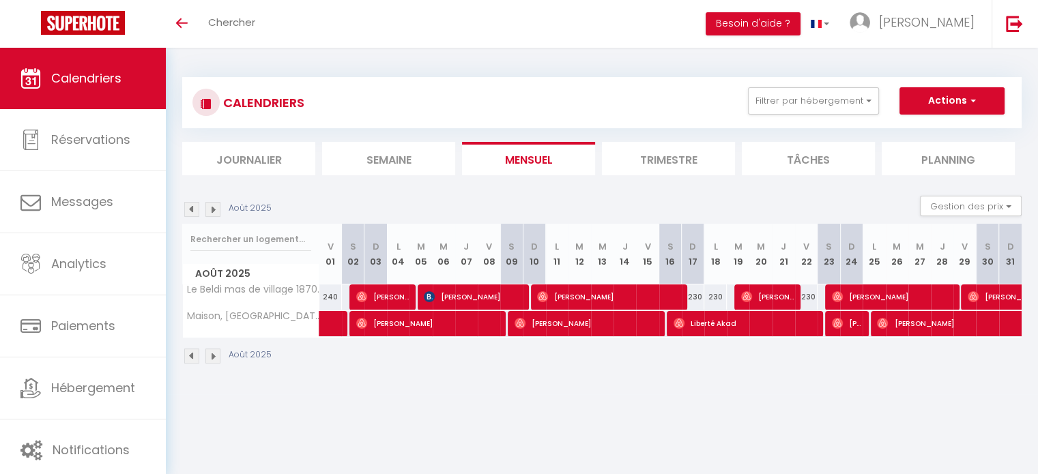
click at [208, 212] on img at bounding box center [212, 209] width 15 height 15
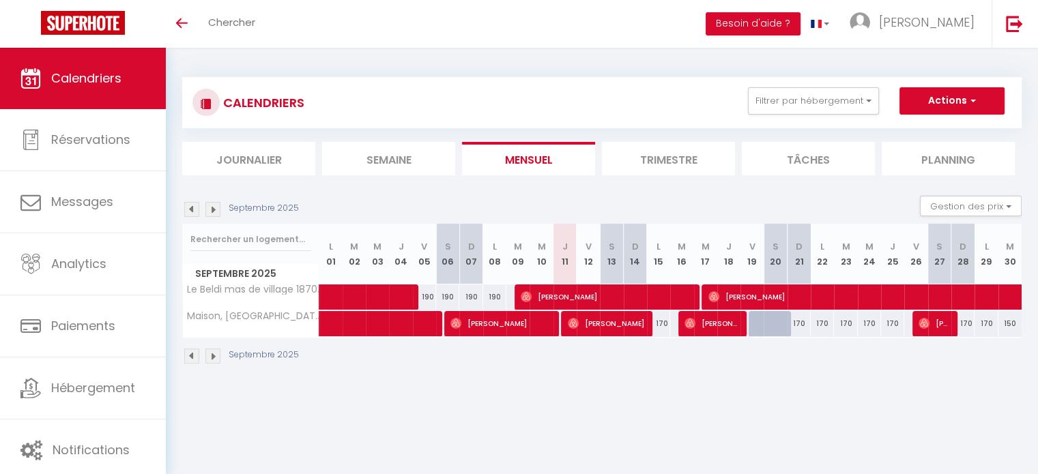
click at [208, 212] on img at bounding box center [212, 209] width 15 height 15
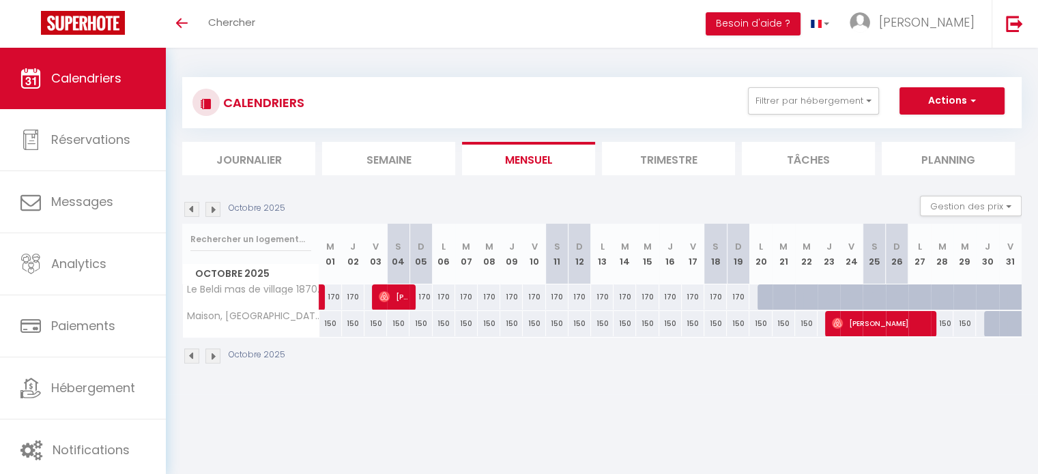
click at [188, 210] on img at bounding box center [191, 209] width 15 height 15
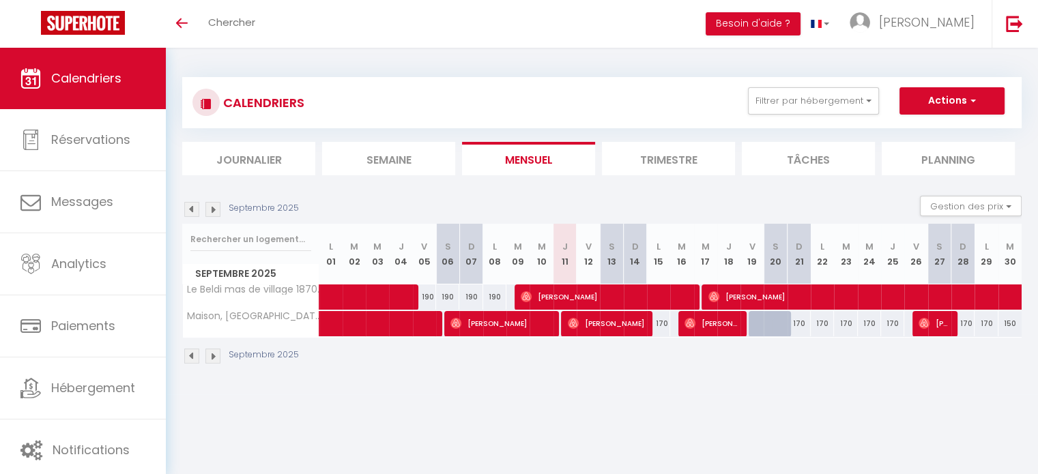
click at [480, 431] on body "🟢 Des questions ou besoin d'assistance pour la migration AirBnB? Connectez-vous…" at bounding box center [519, 285] width 1038 height 474
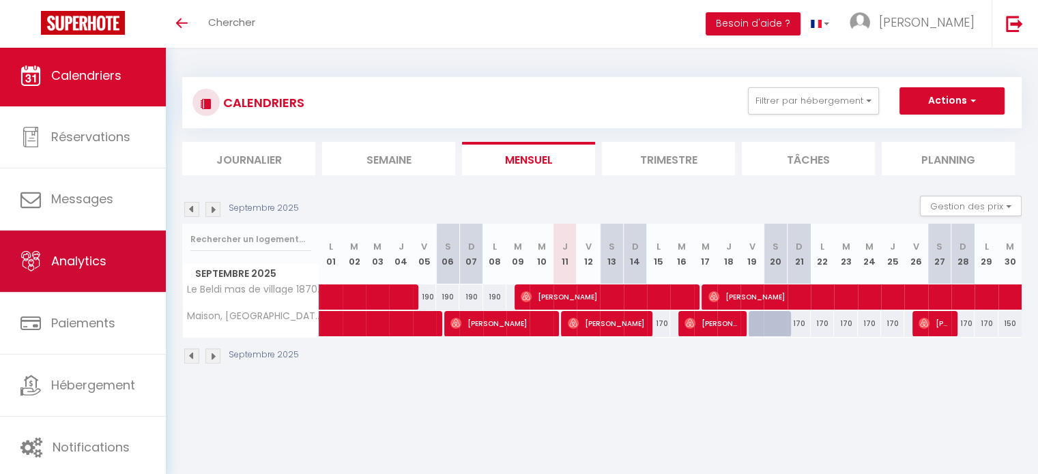
click at [87, 250] on link "Analytics" at bounding box center [83, 261] width 166 height 61
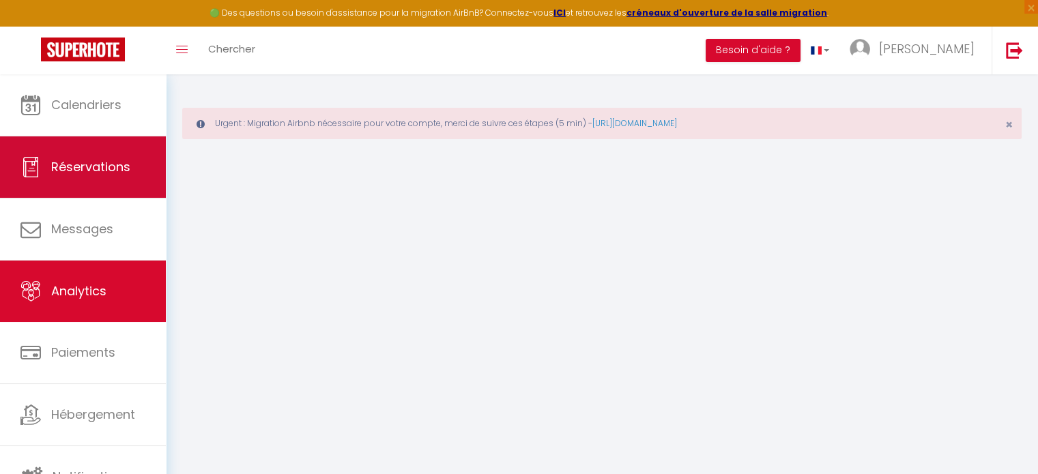
select select "2025"
select select "9"
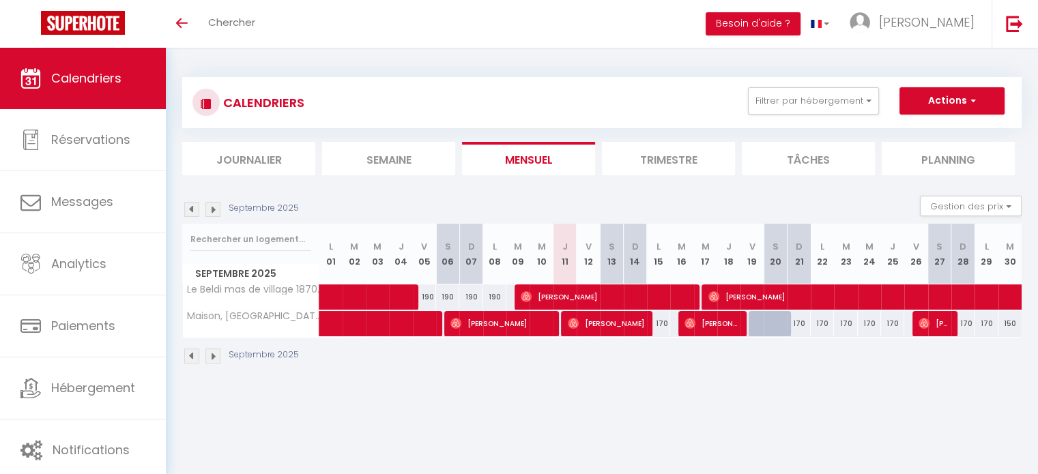
click at [778, 327] on div at bounding box center [783, 332] width 23 height 26
type input "170"
type input "Sam 20 Septembre 2025"
type input "Dim 21 Septembre 2025"
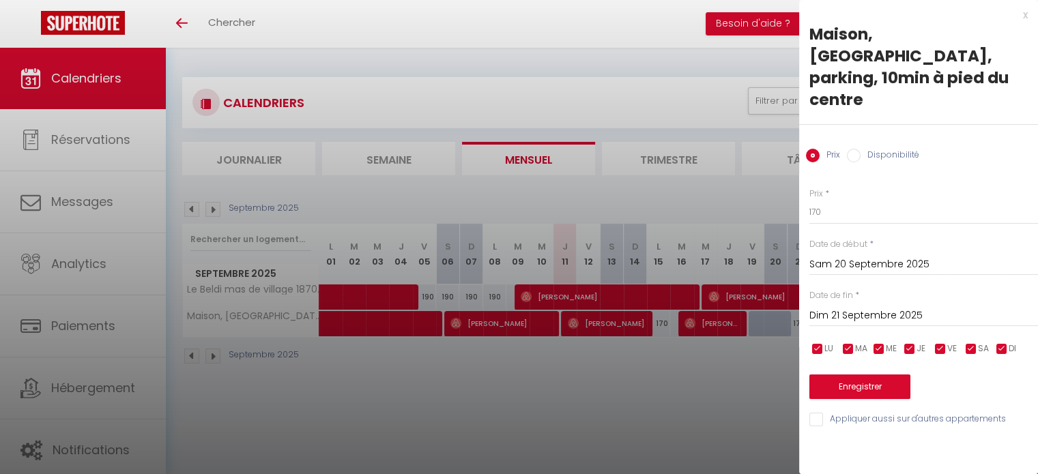
click at [748, 373] on div at bounding box center [519, 237] width 1038 height 474
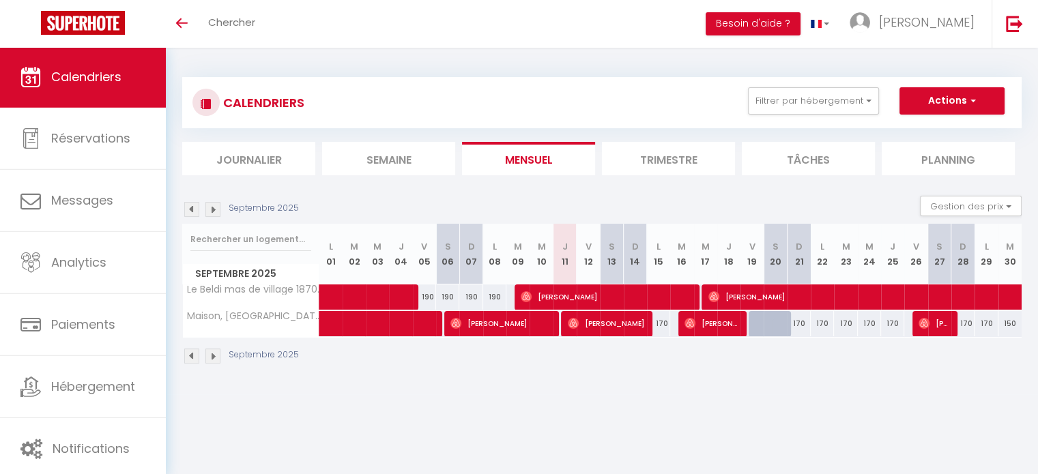
click at [222, 212] on div "Septembre 2025" at bounding box center [242, 209] width 121 height 15
click at [221, 215] on div "Septembre 2025" at bounding box center [242, 209] width 121 height 15
click at [216, 215] on img at bounding box center [212, 209] width 15 height 15
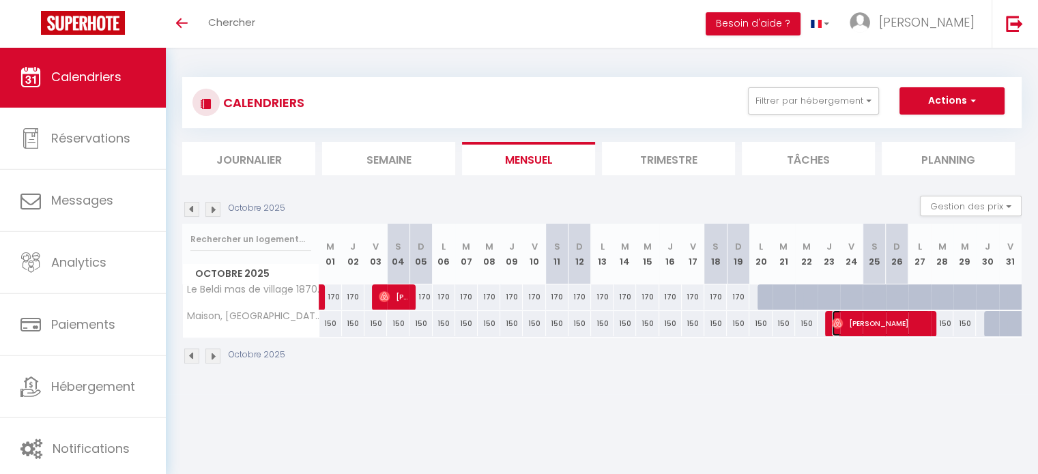
click at [878, 329] on span "[PERSON_NAME]" at bounding box center [881, 323] width 98 height 26
select select "OK"
select select "0"
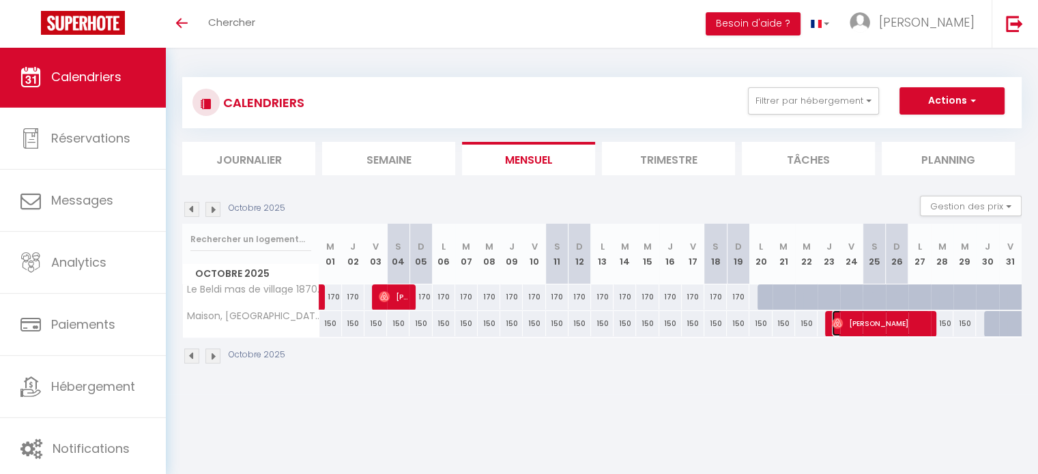
select select "1"
select select
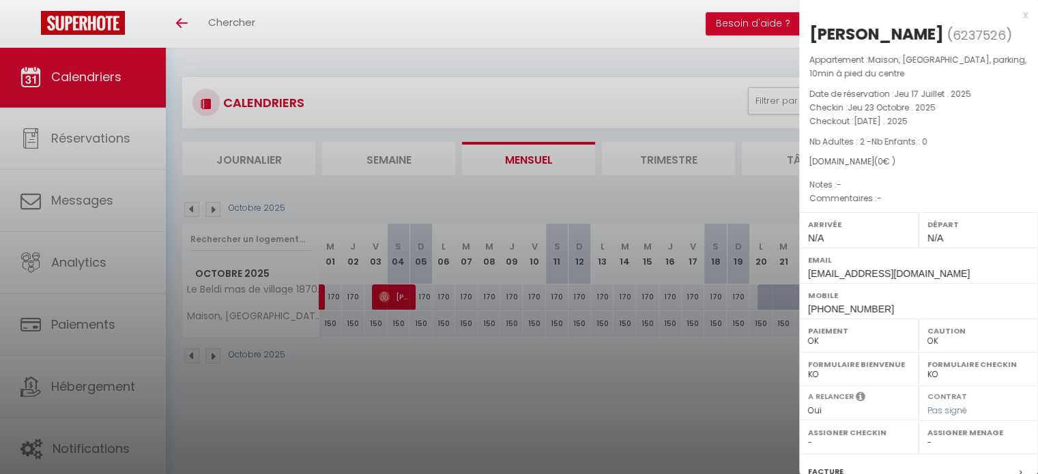
click at [1015, 18] on div "x" at bounding box center [913, 15] width 229 height 16
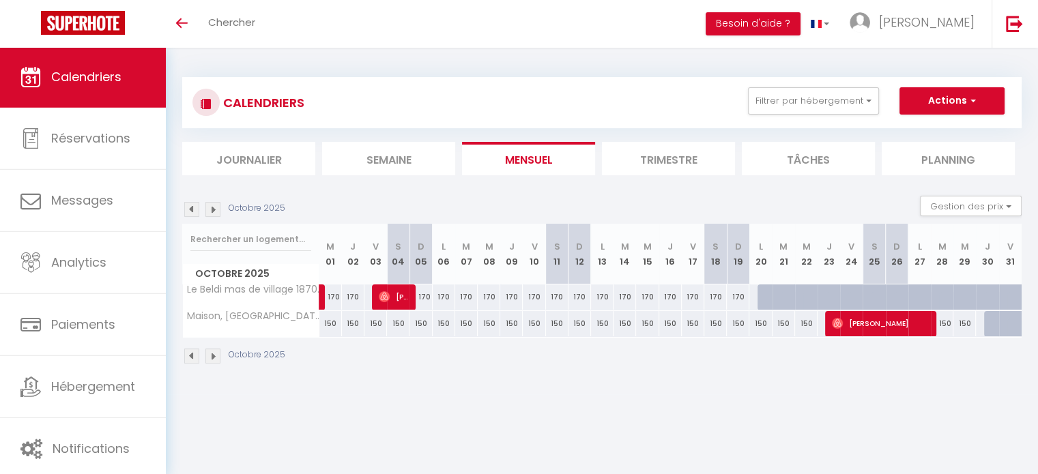
click at [630, 396] on body "🟢 Des questions ou besoin d'assistance pour la migration AirBnB? Connectez-vous…" at bounding box center [519, 285] width 1038 height 474
click at [194, 361] on img at bounding box center [191, 356] width 15 height 15
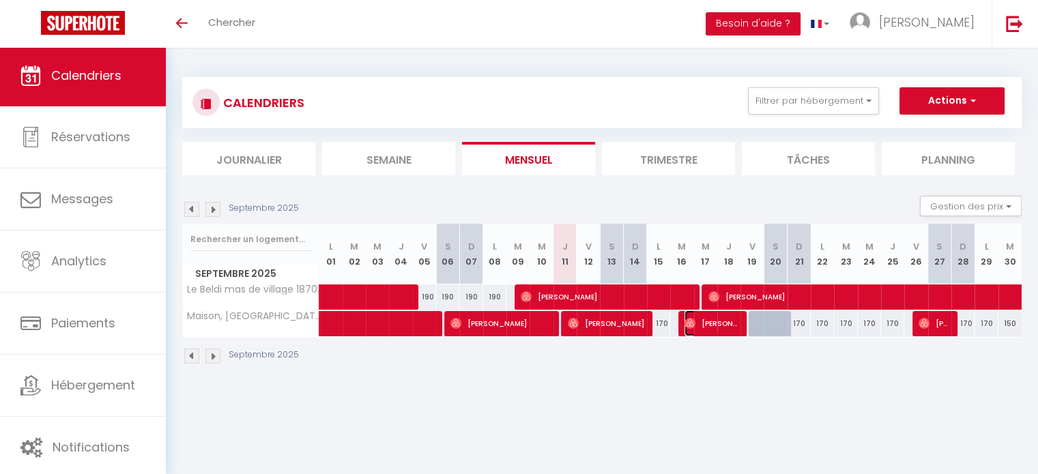
click at [732, 317] on span "[PERSON_NAME]" at bounding box center [711, 323] width 54 height 26
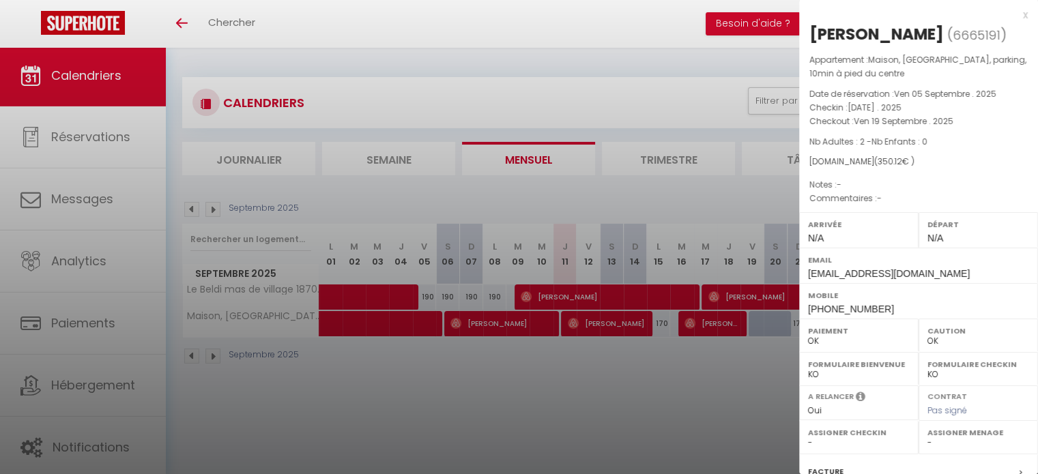
click at [1013, 17] on div "x" at bounding box center [913, 15] width 229 height 16
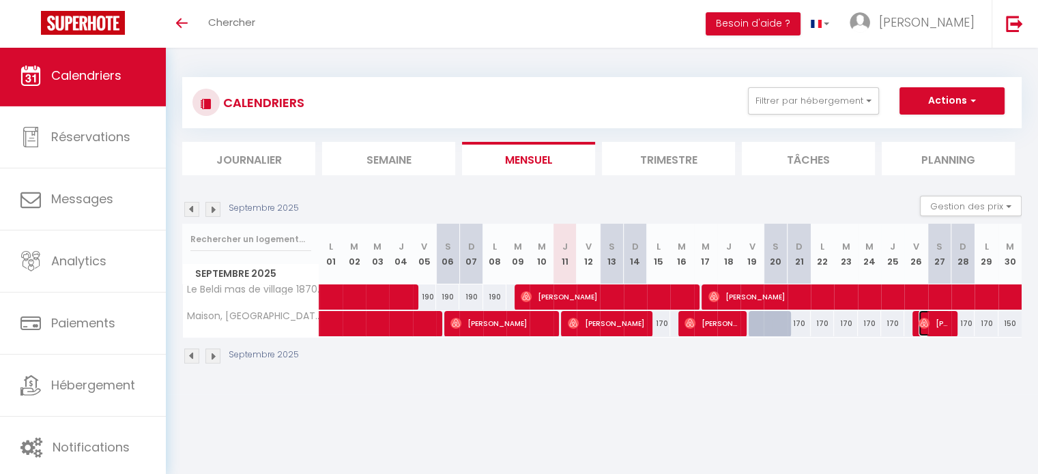
click at [945, 327] on span "[PERSON_NAME]" at bounding box center [933, 323] width 31 height 26
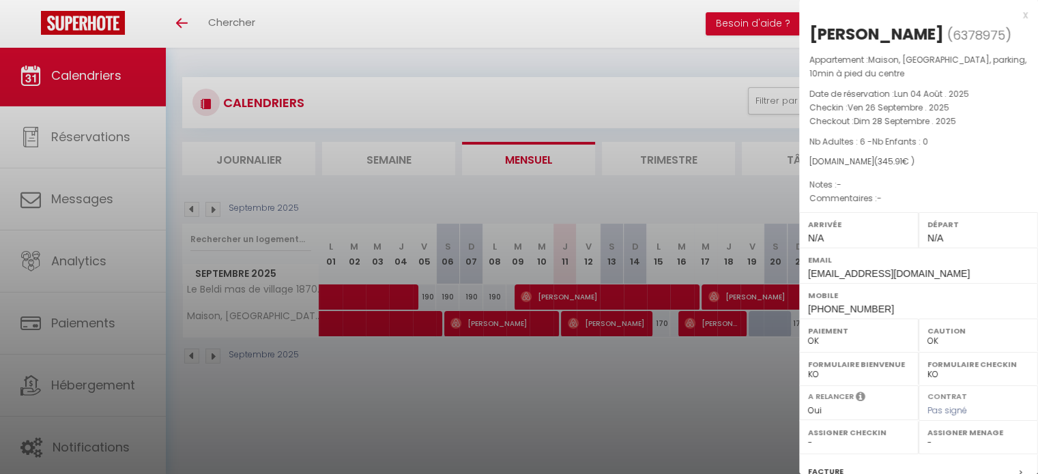
click at [1014, 16] on div "x" at bounding box center [913, 15] width 229 height 16
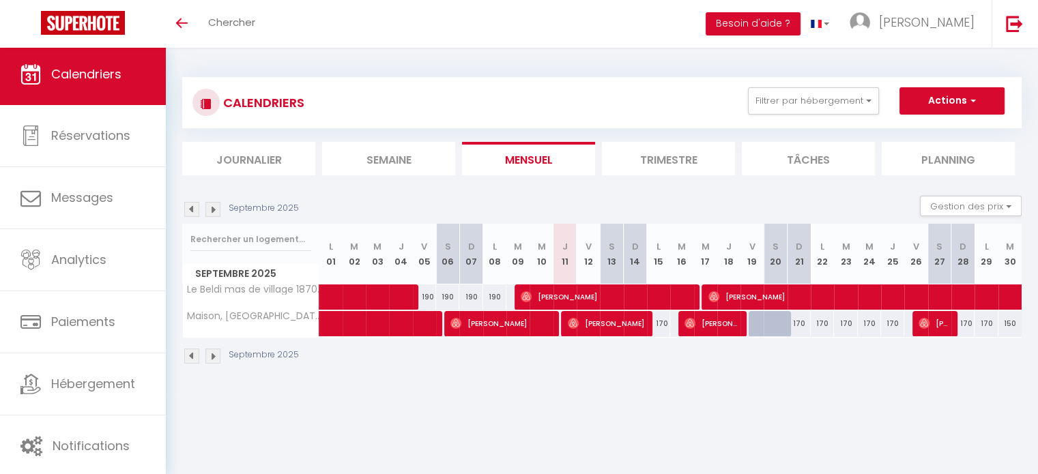
click at [207, 357] on img at bounding box center [212, 356] width 15 height 15
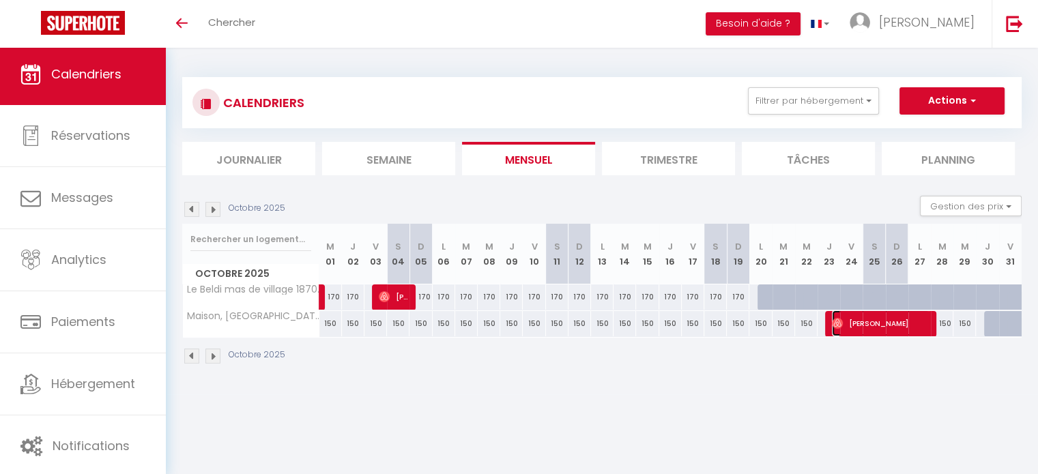
click at [843, 314] on span "[PERSON_NAME]" at bounding box center [881, 323] width 98 height 26
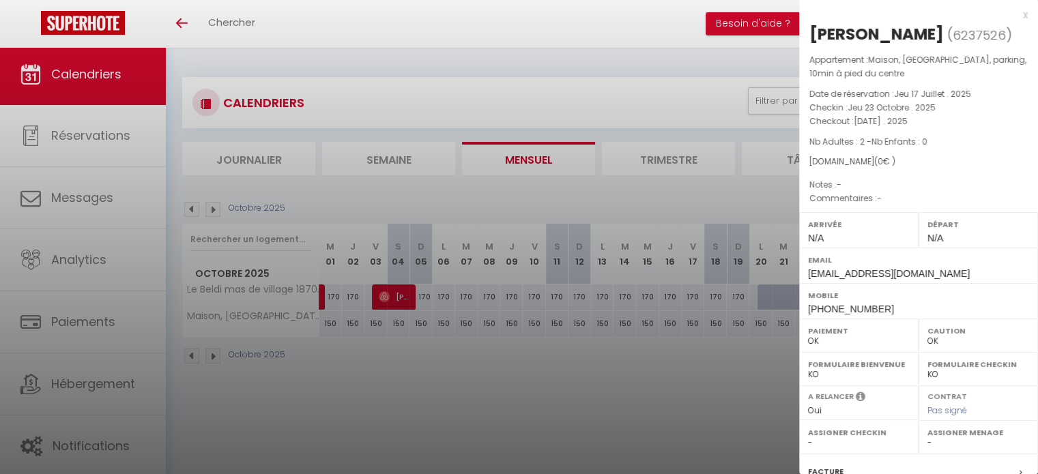
click at [1017, 12] on div "x" at bounding box center [913, 15] width 229 height 16
